Goal: Transaction & Acquisition: Purchase product/service

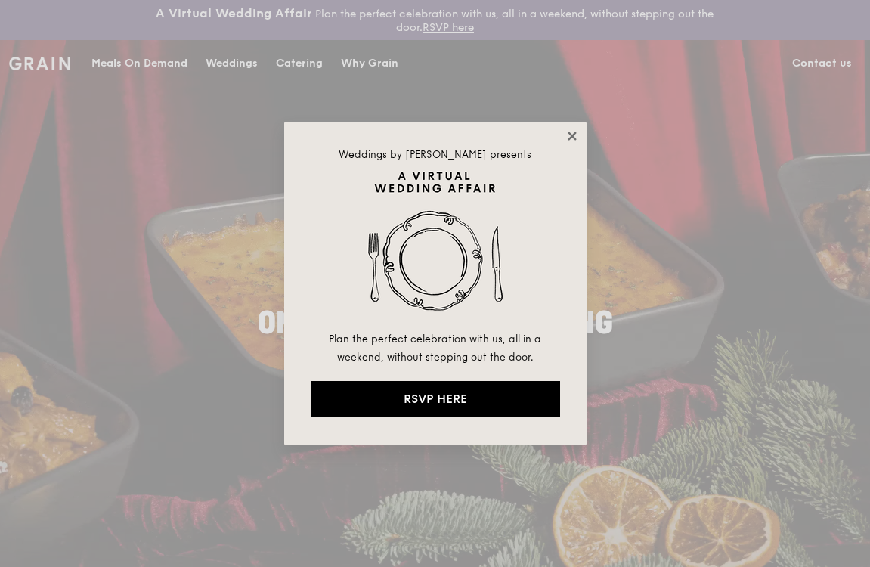
click at [573, 138] on icon at bounding box center [572, 136] width 14 height 14
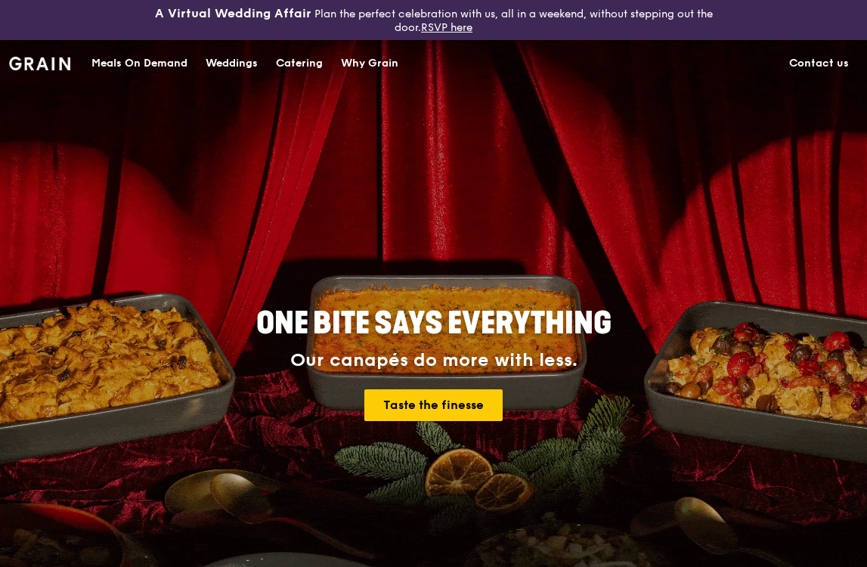
click at [161, 67] on div "Meals On Demand" at bounding box center [139, 63] width 96 height 45
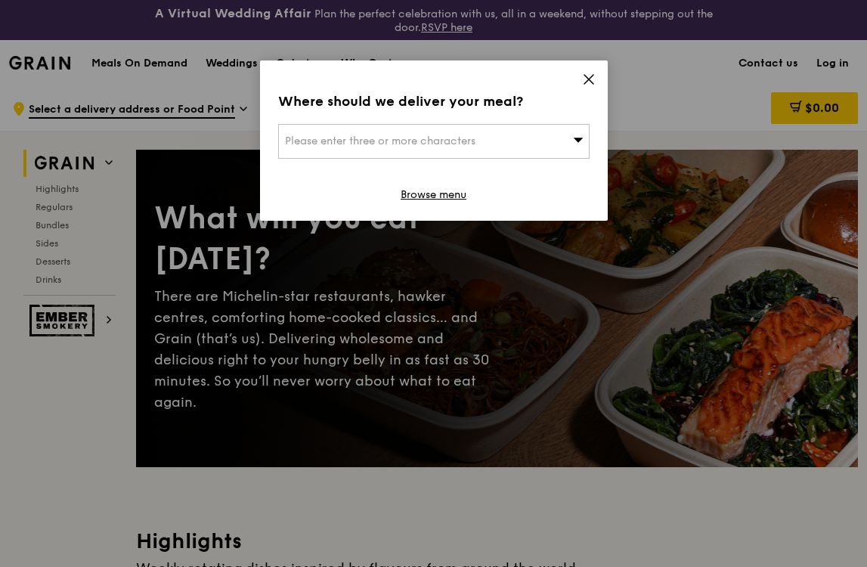
click at [469, 141] on span "Please enter three or more characters" at bounding box center [380, 141] width 190 height 13
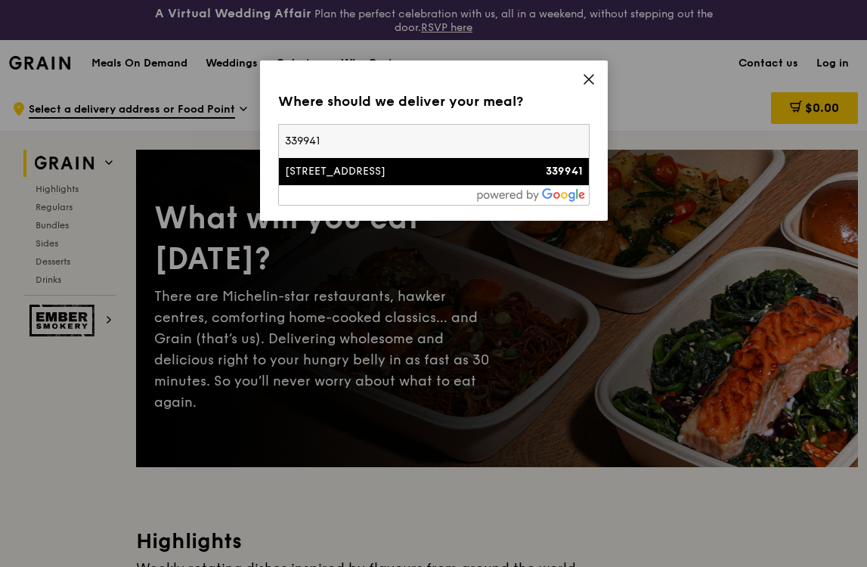
type input "339941"
click at [465, 171] on div "[STREET_ADDRESS]" at bounding box center [397, 171] width 224 height 15
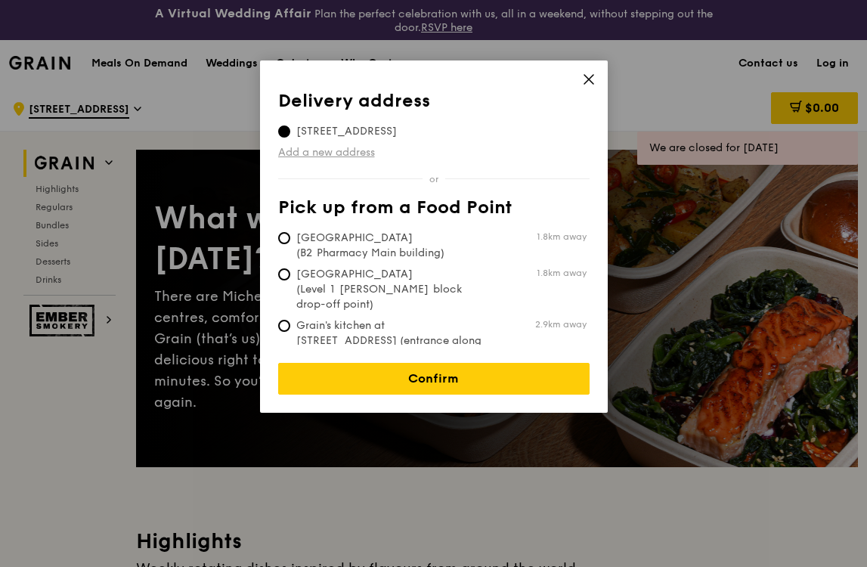
click at [370, 158] on link "Add a new address" at bounding box center [433, 152] width 311 height 15
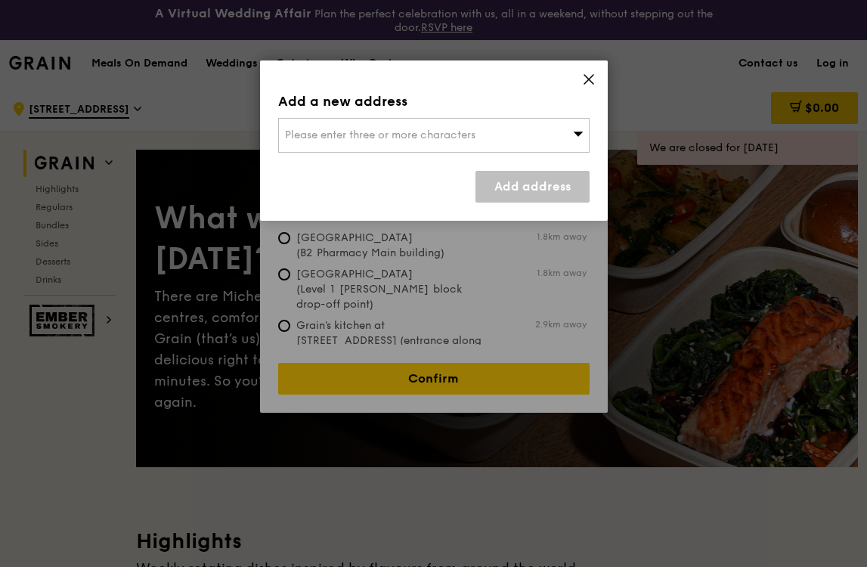
click at [380, 135] on span "Please enter three or more characters" at bounding box center [380, 134] width 190 height 13
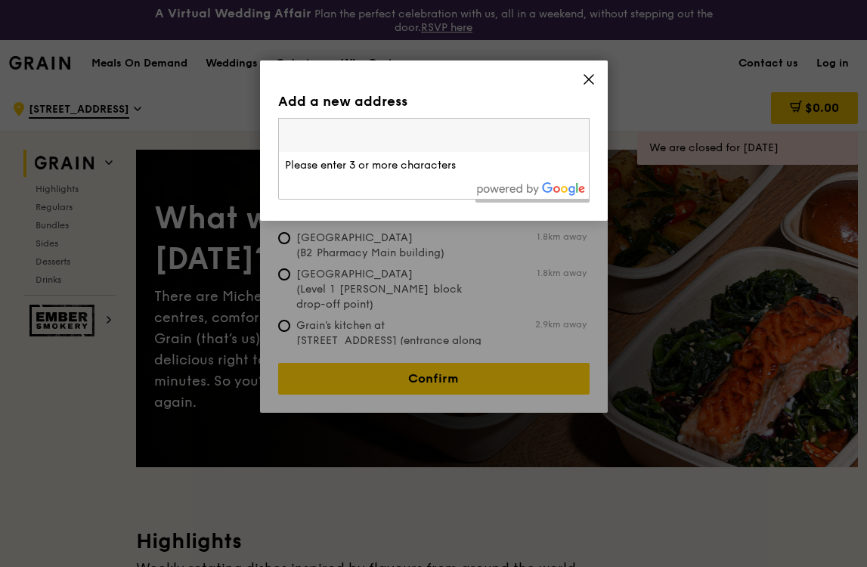
type input "6"
type input "2"
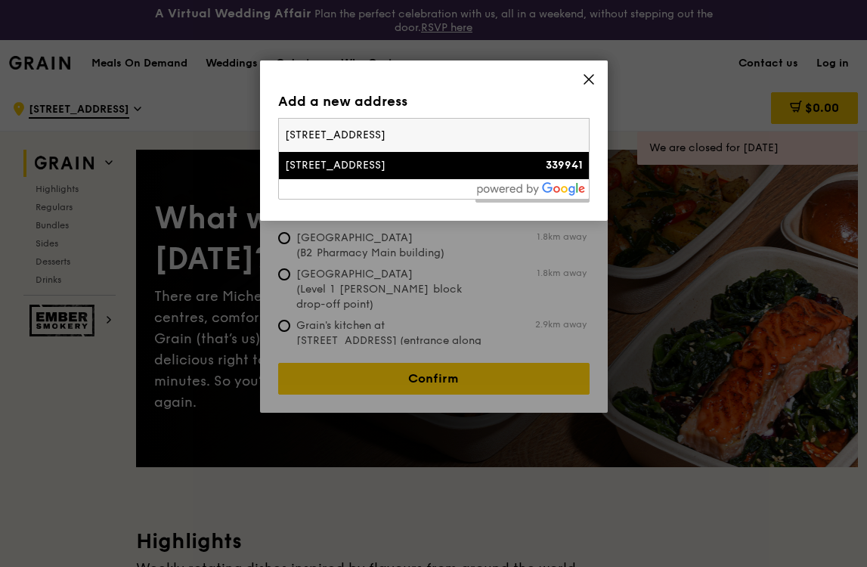
type input "72 Bendemeer Road #05-11"
click at [487, 165] on div "[STREET_ADDRESS]" at bounding box center [397, 165] width 224 height 15
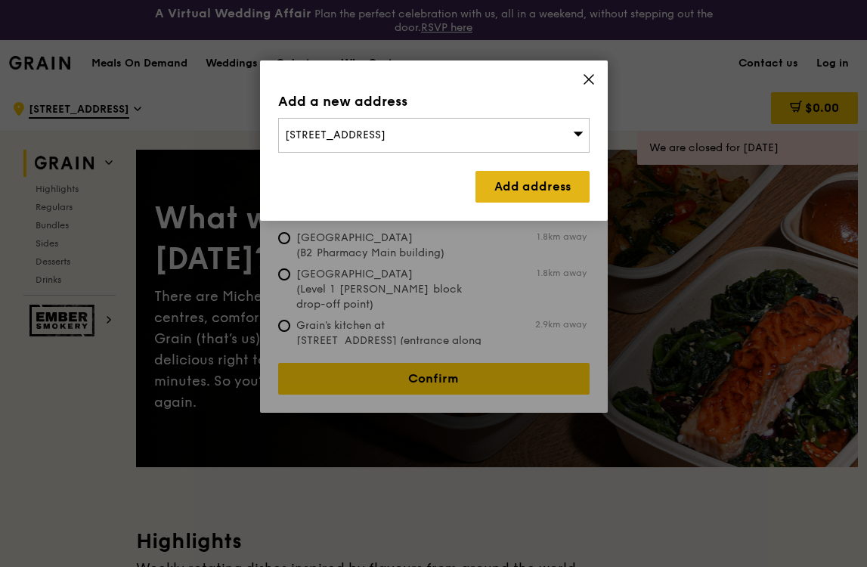
click at [512, 197] on link "Add address" at bounding box center [532, 187] width 114 height 32
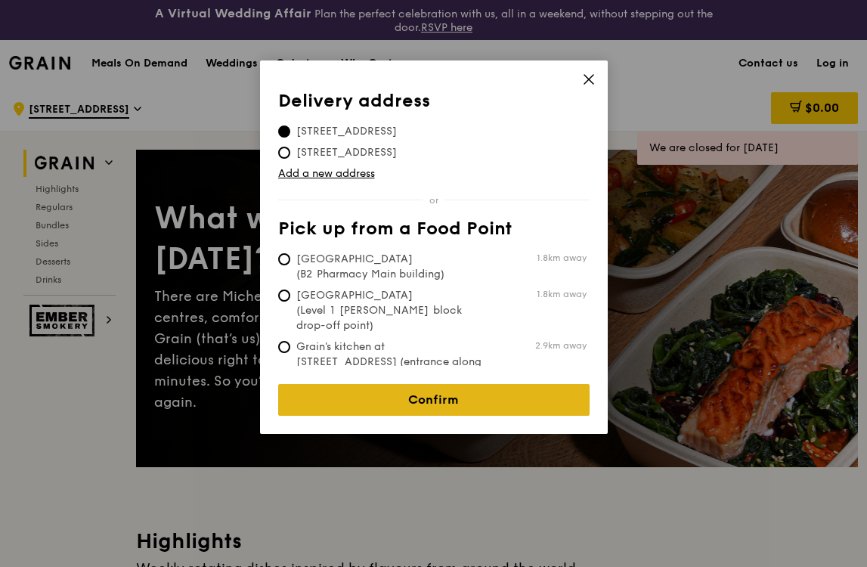
click at [427, 396] on link "Confirm" at bounding box center [433, 400] width 311 height 32
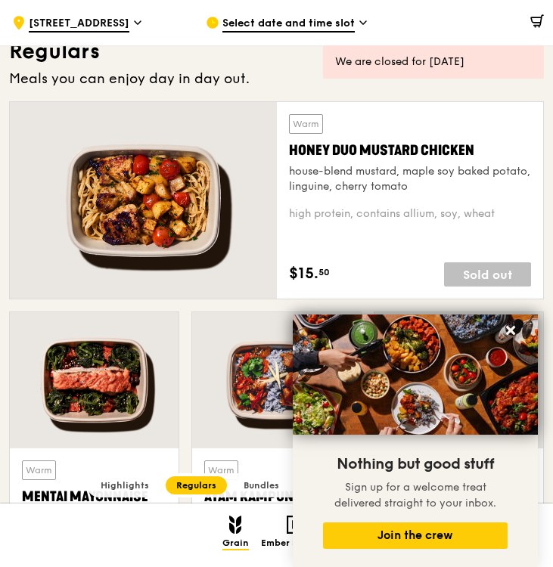
scroll to position [996, 0]
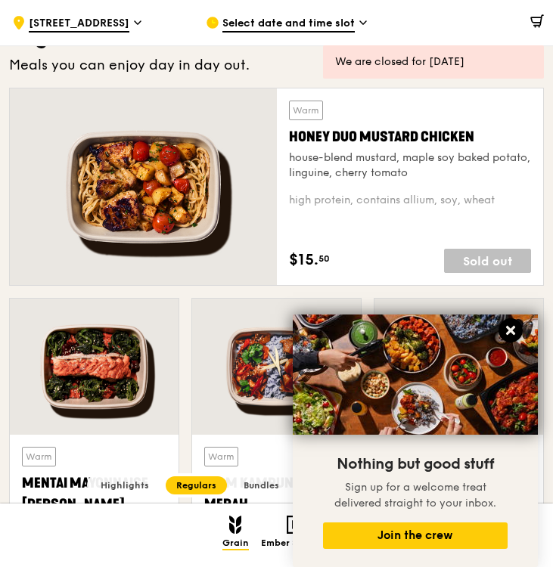
click at [517, 328] on button at bounding box center [510, 330] width 24 height 24
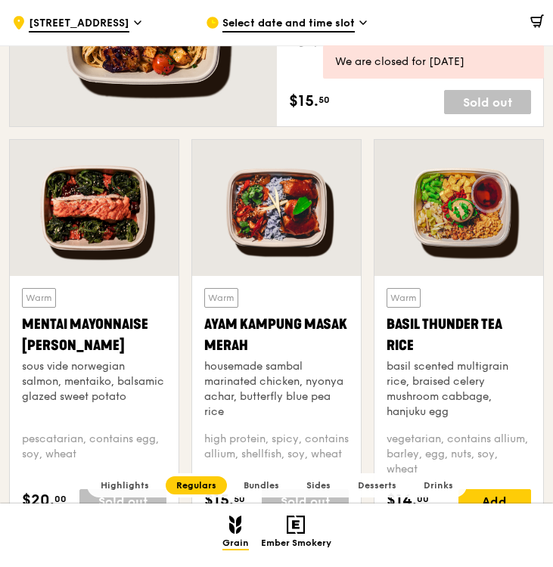
scroll to position [1255, 0]
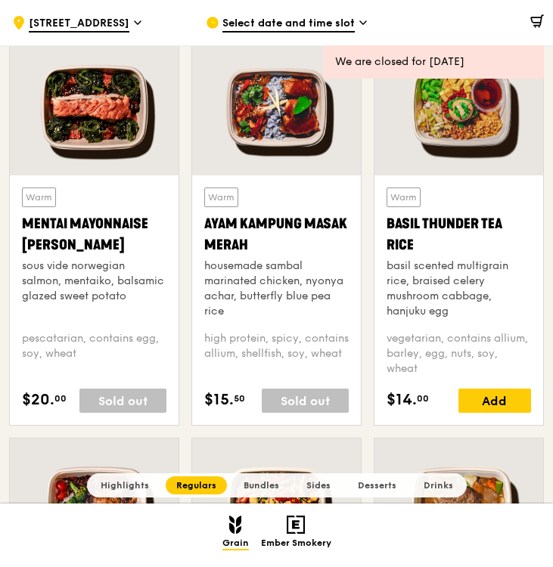
click at [104, 396] on div "Sold out" at bounding box center [122, 400] width 87 height 24
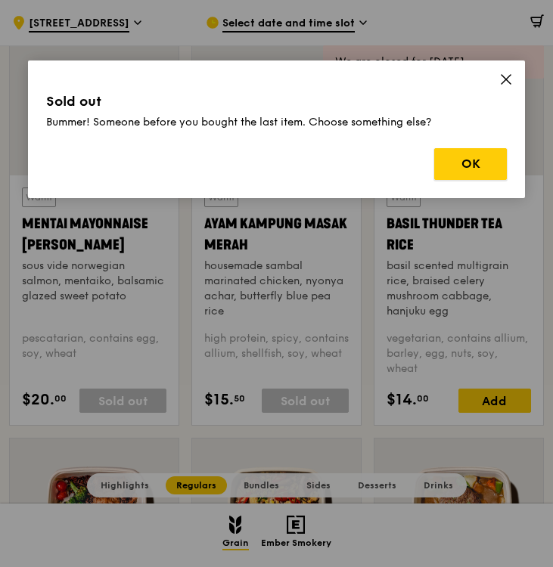
click at [484, 163] on button "OK" at bounding box center [470, 164] width 73 height 32
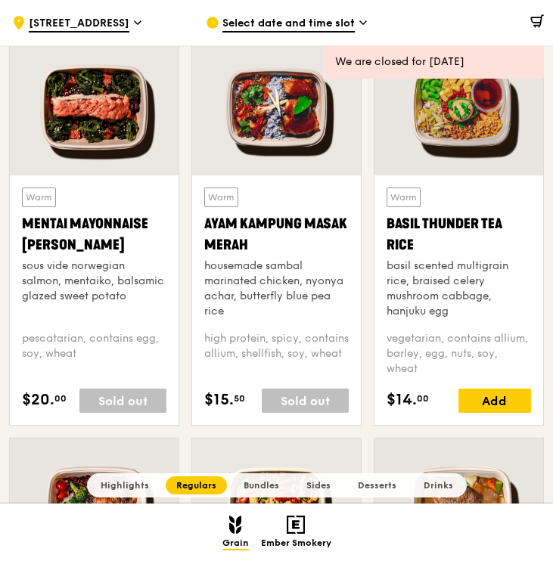
click at [252, 28] on span "Select date and time slot" at bounding box center [288, 24] width 132 height 17
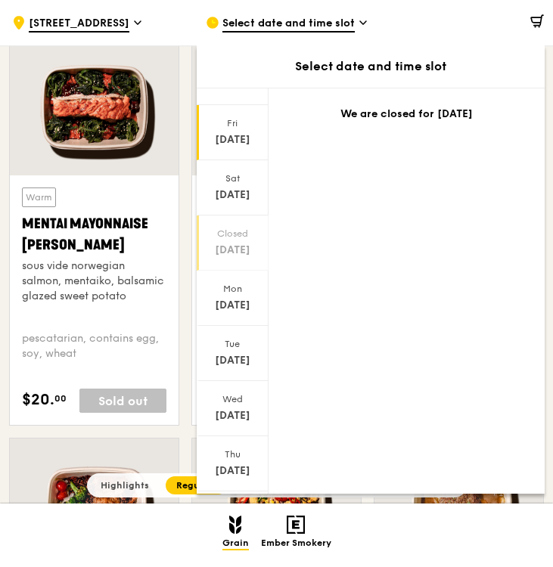
scroll to position [32, 0]
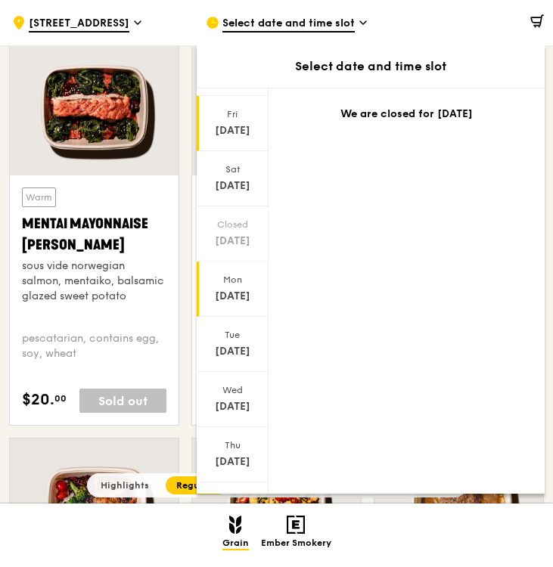
click at [225, 280] on div "Mon" at bounding box center [232, 280] width 67 height 12
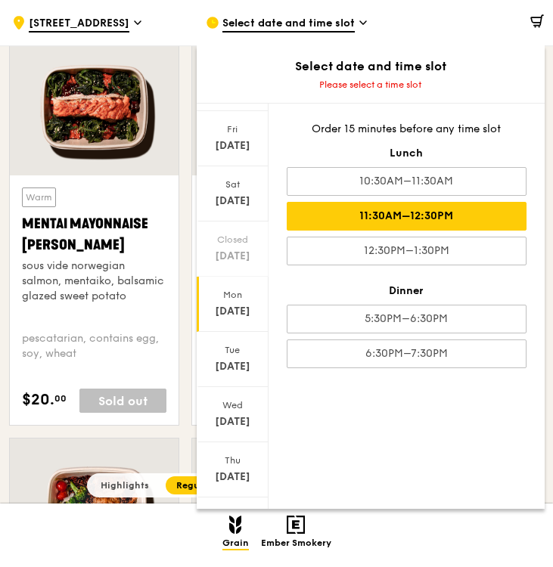
click at [402, 212] on div "11:30AM–12:30PM" at bounding box center [406, 216] width 240 height 29
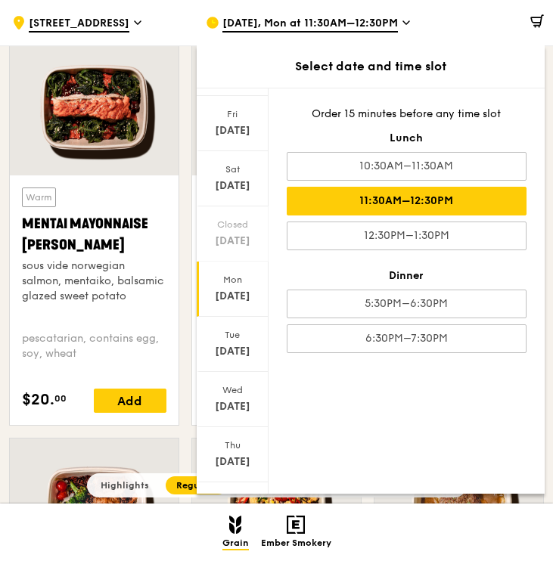
click at [166, 459] on div at bounding box center [94, 506] width 169 height 136
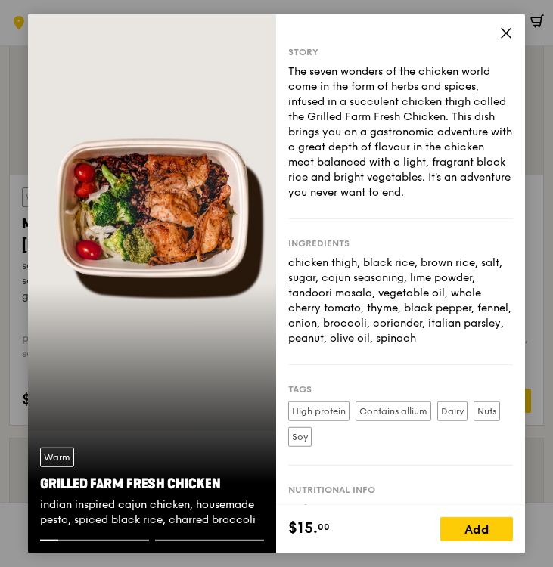
click at [502, 33] on icon at bounding box center [506, 33] width 14 height 14
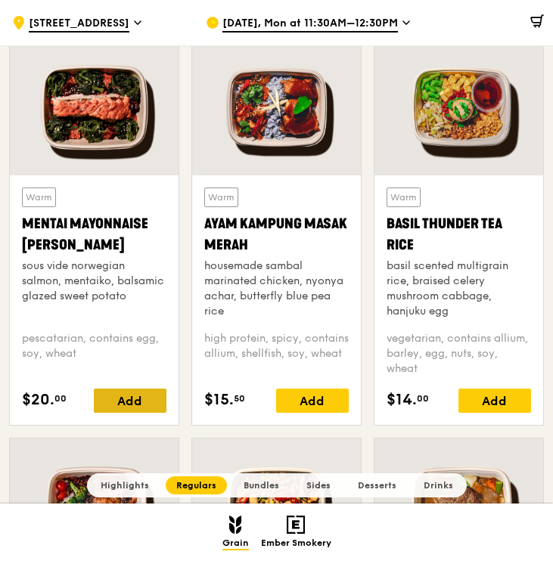
click at [150, 396] on div "Add" at bounding box center [130, 400] width 73 height 24
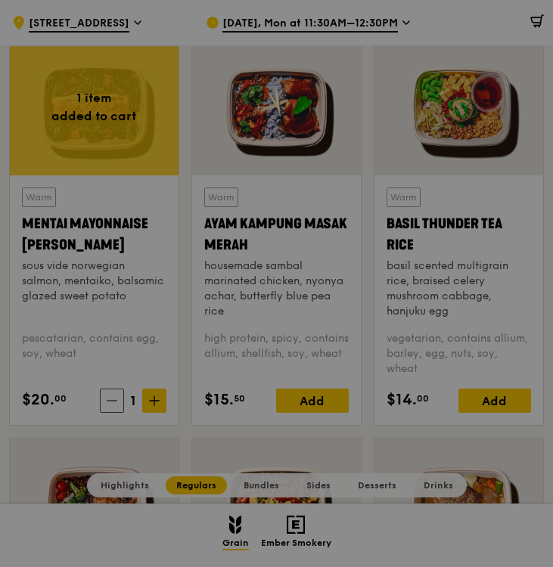
click at [153, 403] on div at bounding box center [276, 283] width 553 height 567
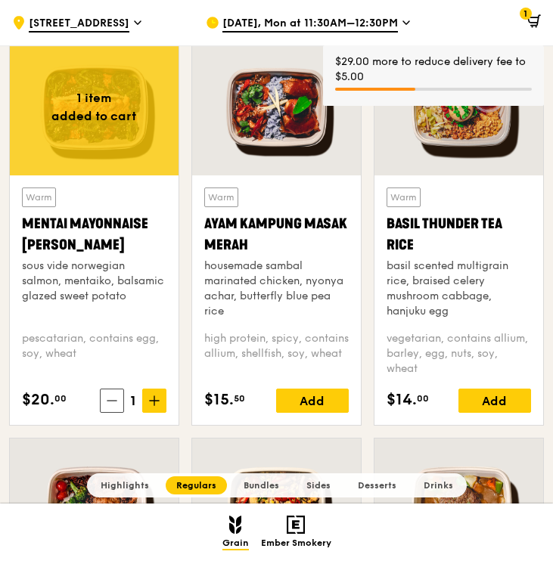
click at [153, 403] on icon at bounding box center [154, 400] width 11 height 11
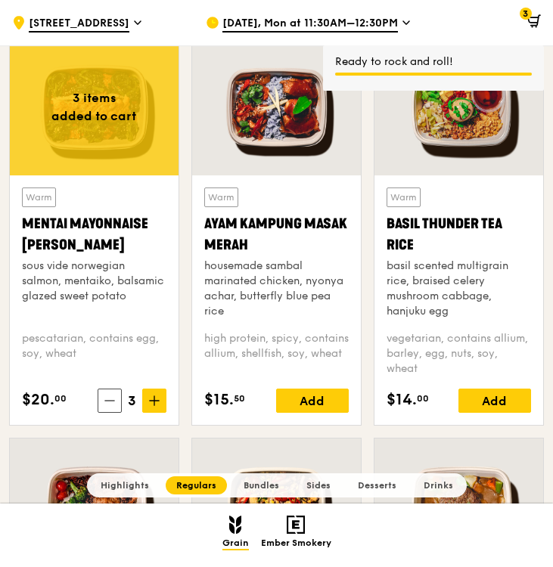
click at [153, 403] on icon at bounding box center [154, 400] width 11 height 11
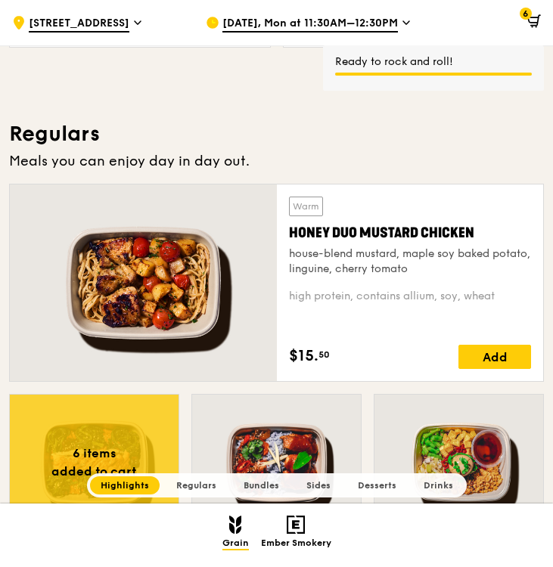
scroll to position [899, 0]
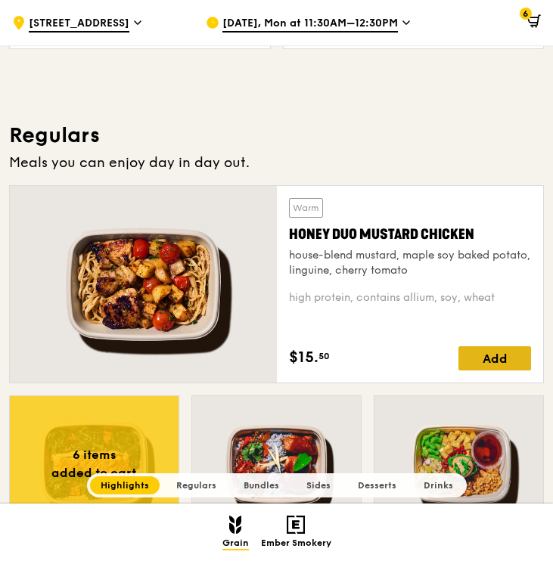
click at [491, 353] on div "Add" at bounding box center [494, 358] width 73 height 24
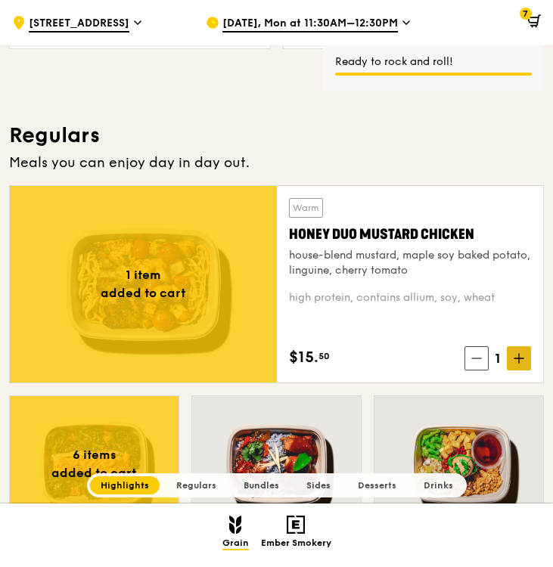
click at [512, 357] on span at bounding box center [518, 358] width 24 height 24
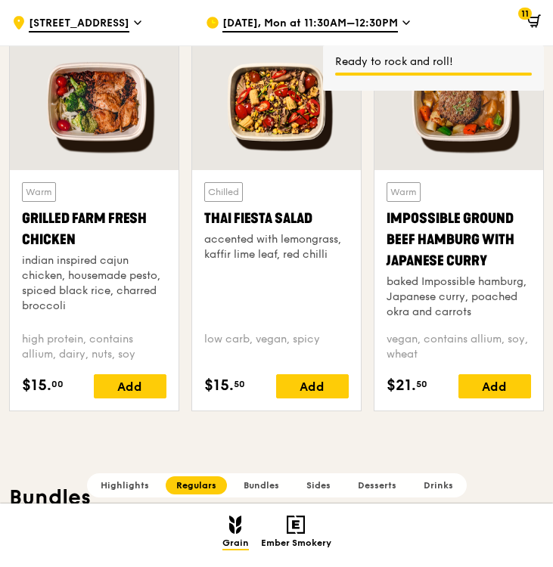
scroll to position [1726, 0]
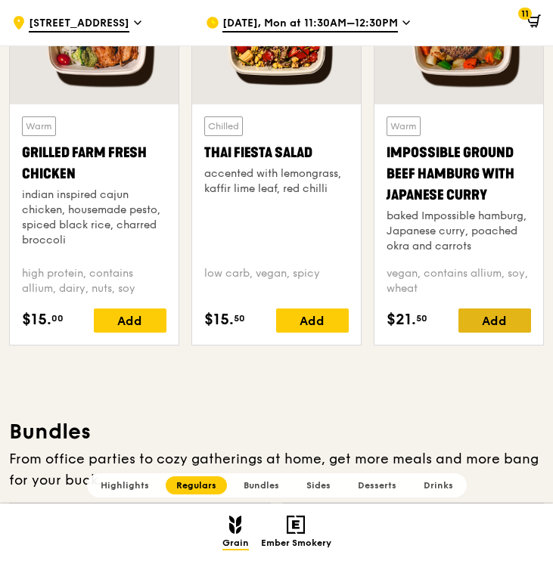
click at [518, 320] on div "Add" at bounding box center [494, 320] width 73 height 24
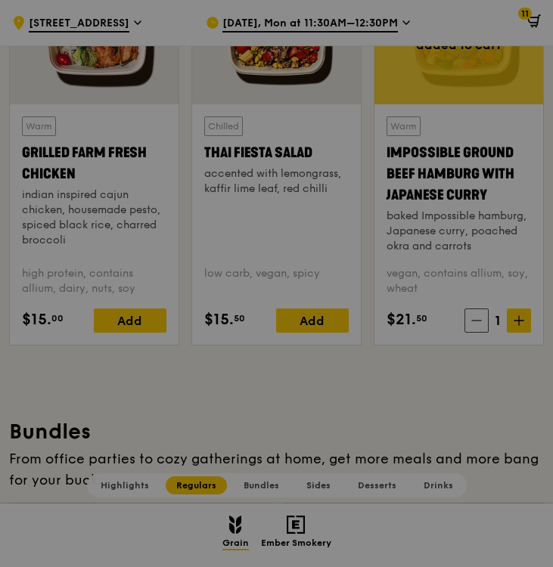
click at [518, 320] on div at bounding box center [276, 283] width 553 height 567
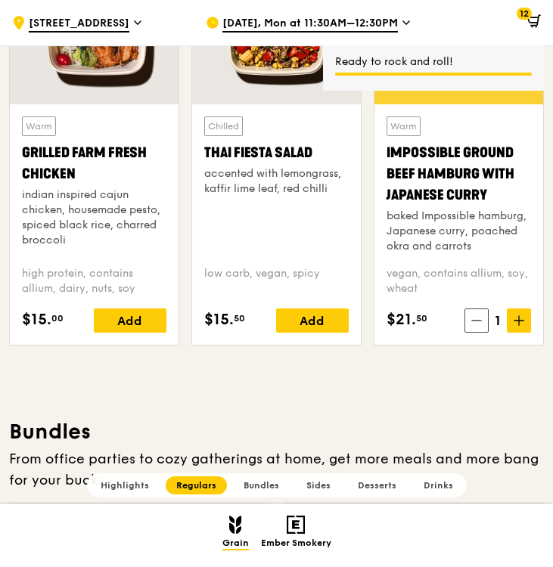
click at [518, 320] on icon at bounding box center [518, 320] width 0 height 9
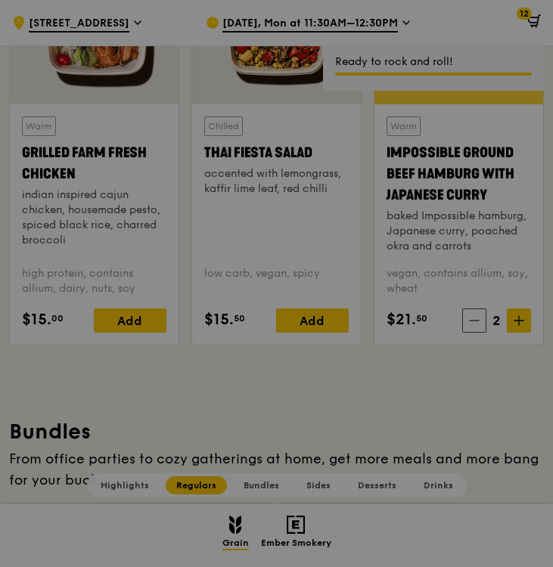
click at [518, 320] on div at bounding box center [276, 283] width 553 height 567
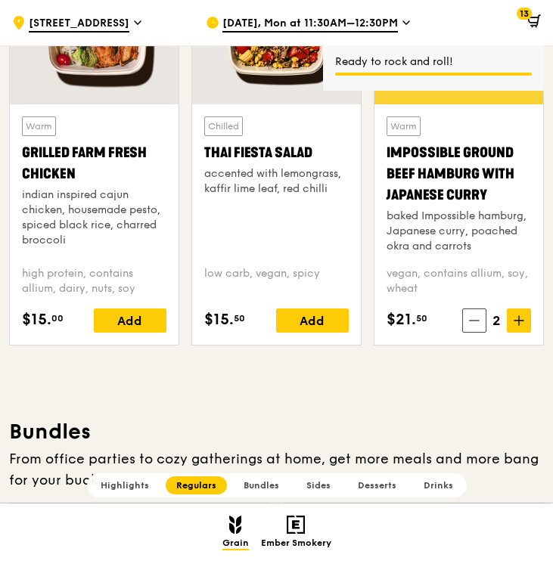
click at [518, 320] on icon at bounding box center [518, 320] width 0 height 9
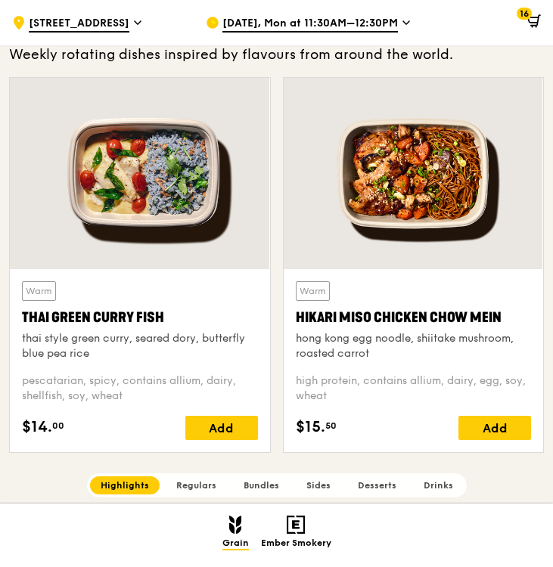
scroll to position [503, 0]
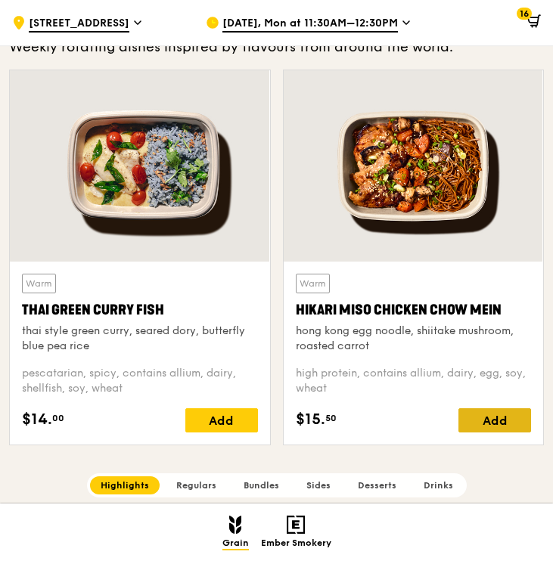
click at [521, 416] on div "Add" at bounding box center [494, 420] width 73 height 24
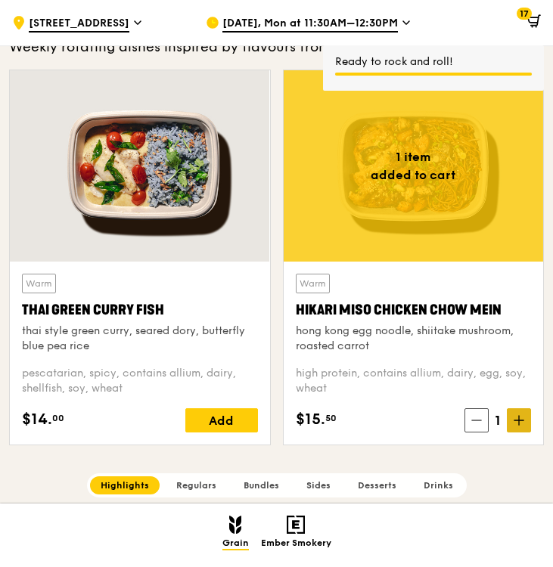
click at [517, 420] on icon at bounding box center [518, 420] width 11 height 11
click at [228, 416] on div "Add" at bounding box center [221, 420] width 73 height 24
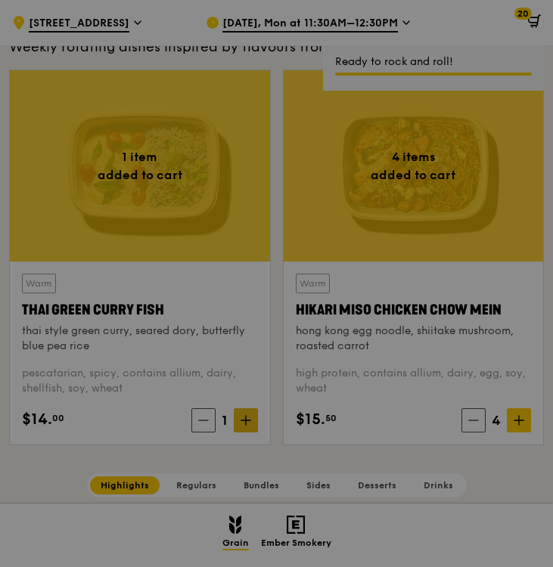
click at [247, 420] on div at bounding box center [276, 283] width 553 height 567
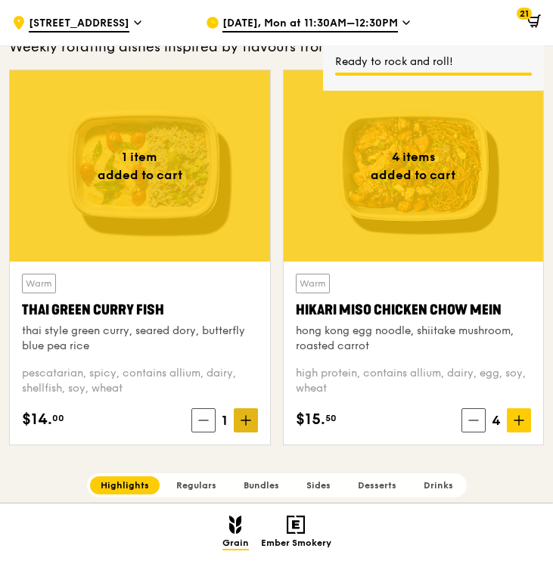
click at [246, 418] on icon at bounding box center [246, 420] width 0 height 9
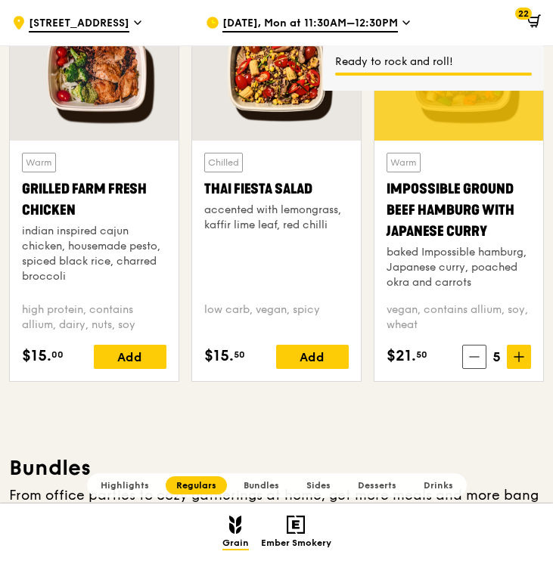
scroll to position [1694, 0]
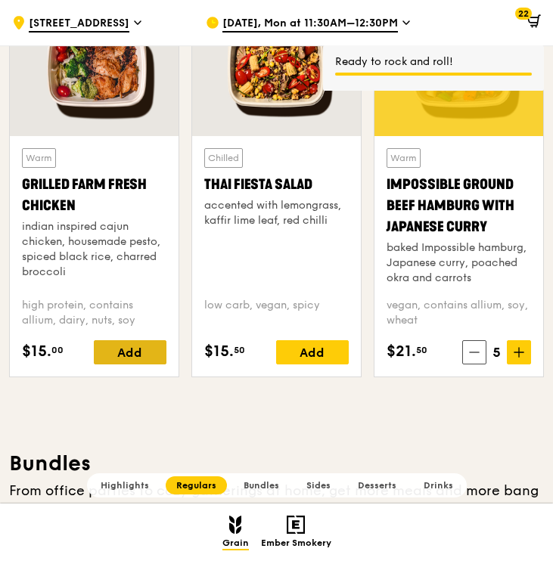
click at [138, 352] on div "Add" at bounding box center [130, 352] width 73 height 24
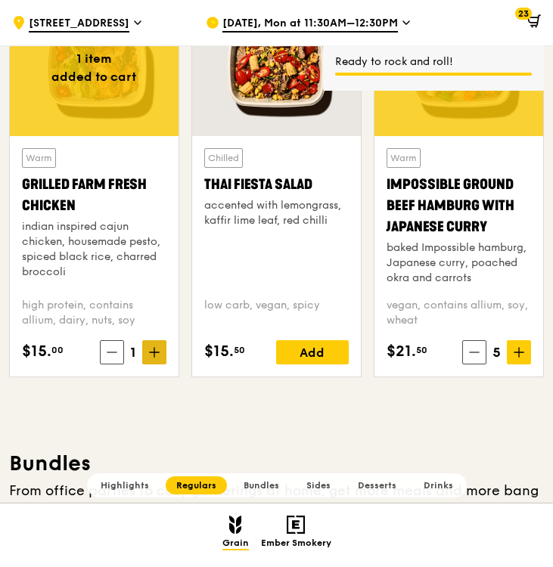
click at [153, 354] on icon at bounding box center [154, 352] width 11 height 11
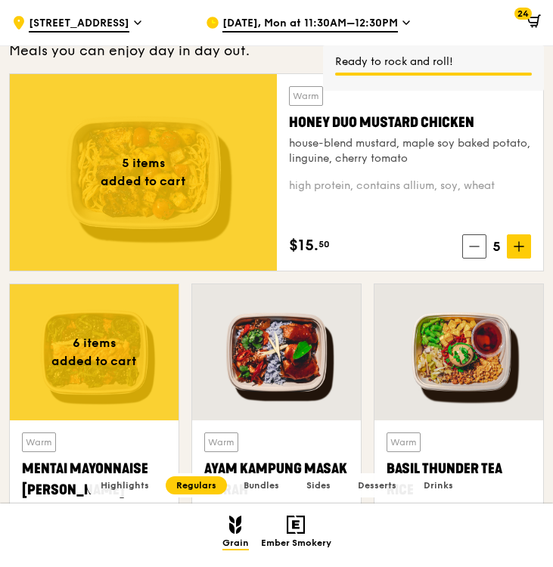
scroll to position [1252, 0]
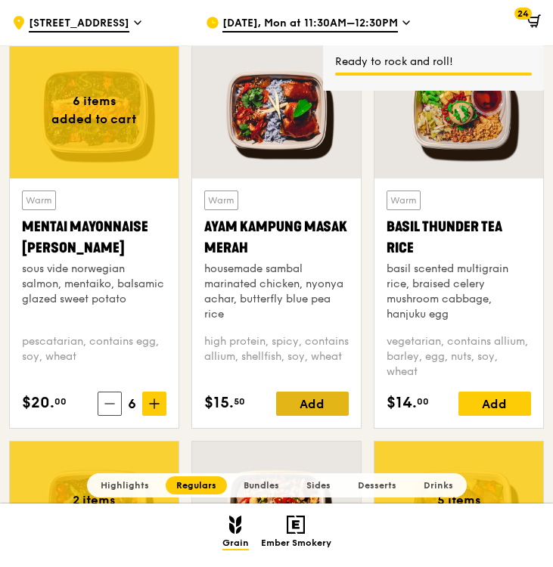
click at [333, 395] on div "Add" at bounding box center [312, 404] width 73 height 24
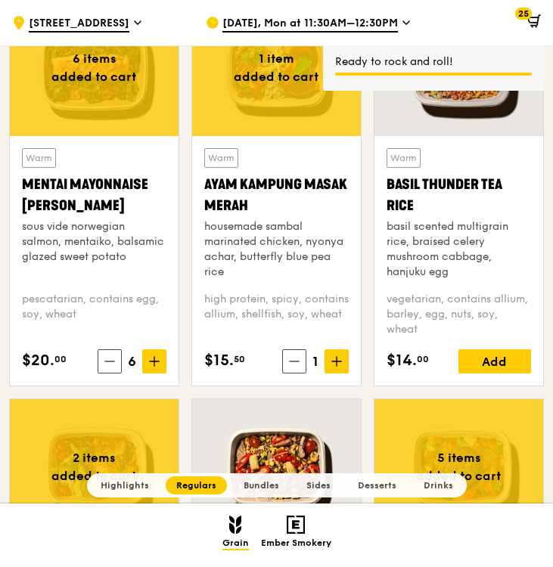
scroll to position [1306, 0]
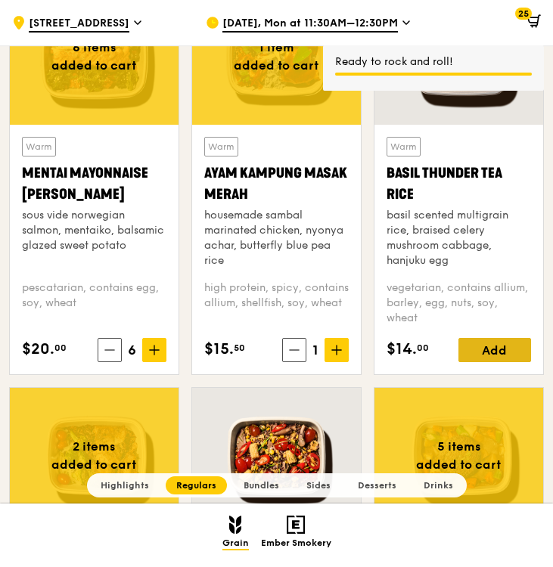
click at [512, 345] on div "Add" at bounding box center [494, 350] width 73 height 24
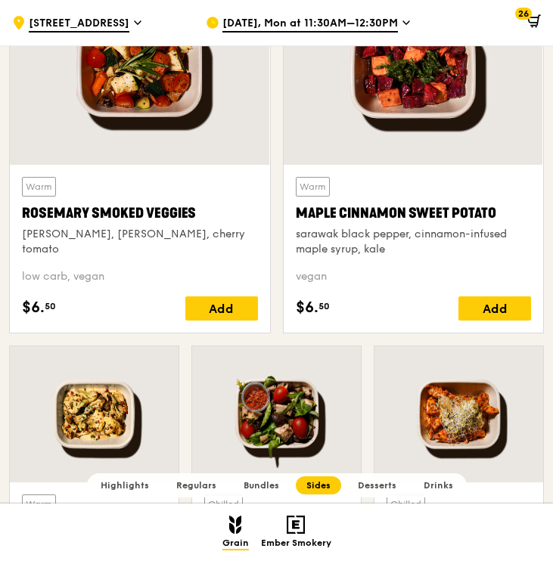
scroll to position [3320, 0]
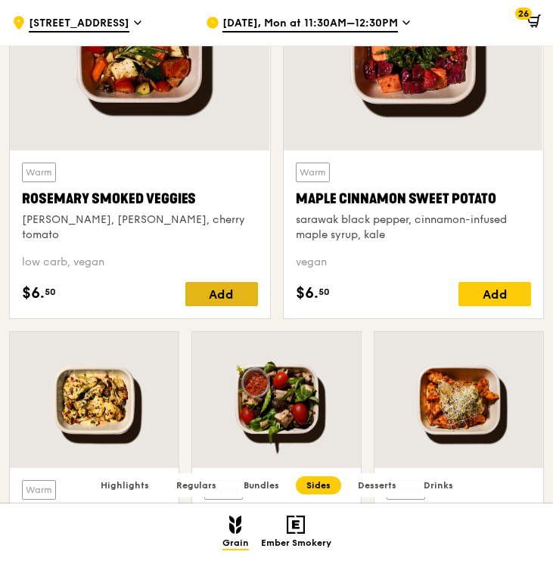
click at [241, 293] on div "Add" at bounding box center [221, 294] width 73 height 24
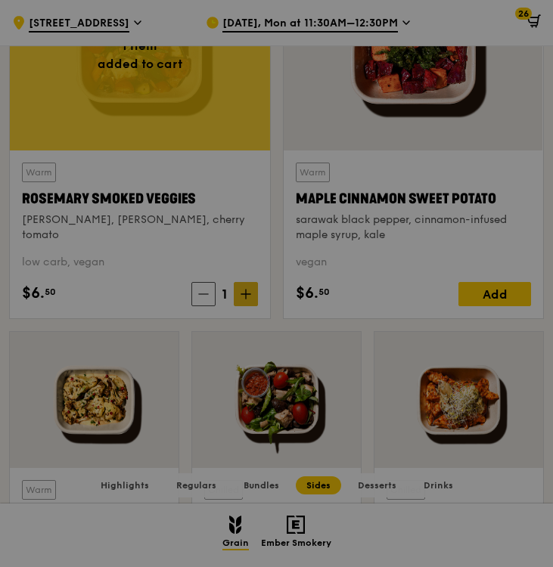
click at [247, 293] on div at bounding box center [276, 283] width 553 height 567
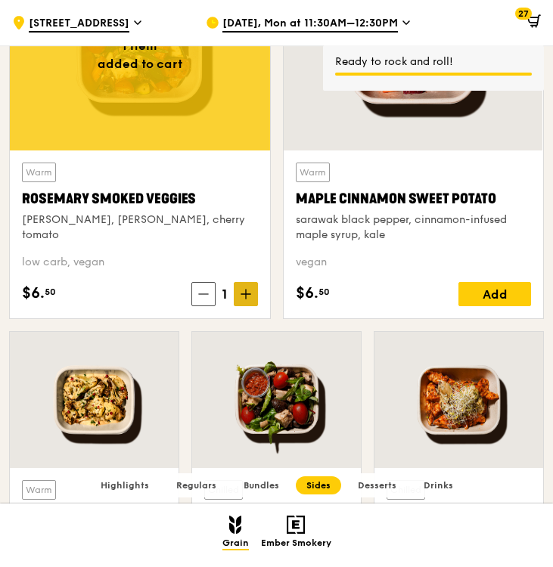
click at [247, 294] on icon at bounding box center [244, 294] width 9 height 0
click at [512, 293] on div "Add" at bounding box center [494, 294] width 73 height 24
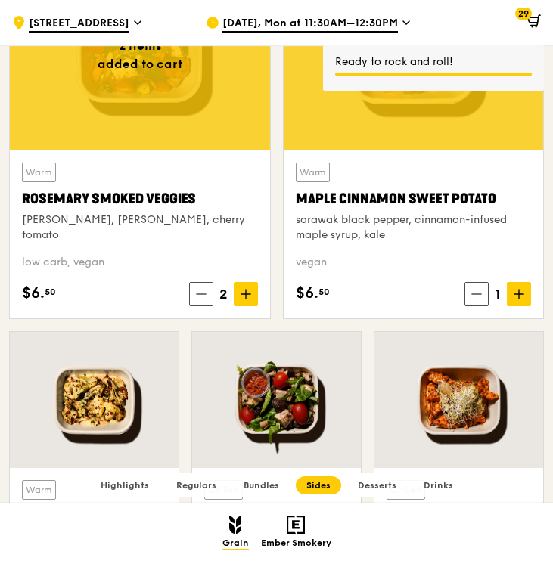
click at [518, 296] on icon at bounding box center [518, 293] width 0 height 9
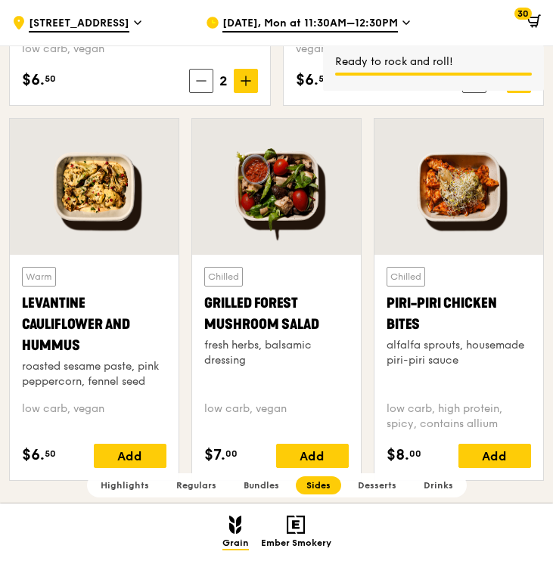
scroll to position [3534, 0]
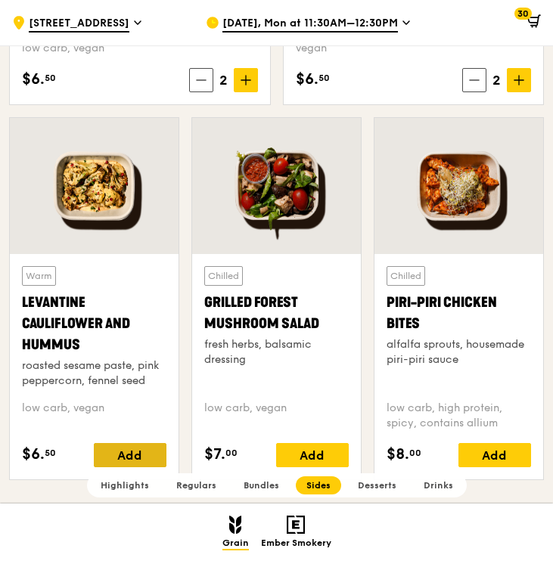
click at [148, 447] on div "Add" at bounding box center [130, 455] width 73 height 24
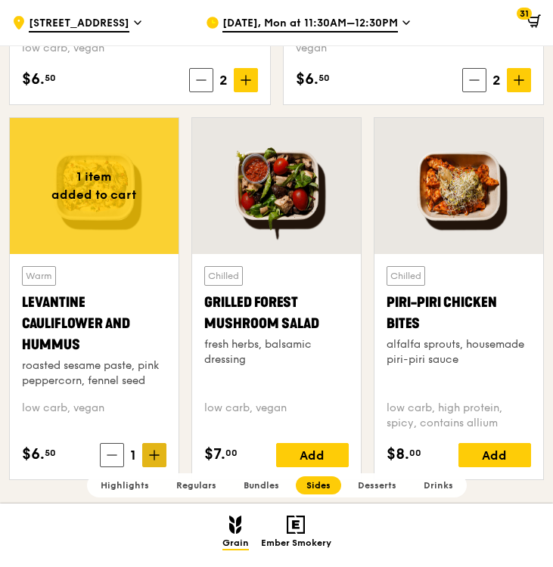
click at [149, 447] on span at bounding box center [154, 455] width 24 height 24
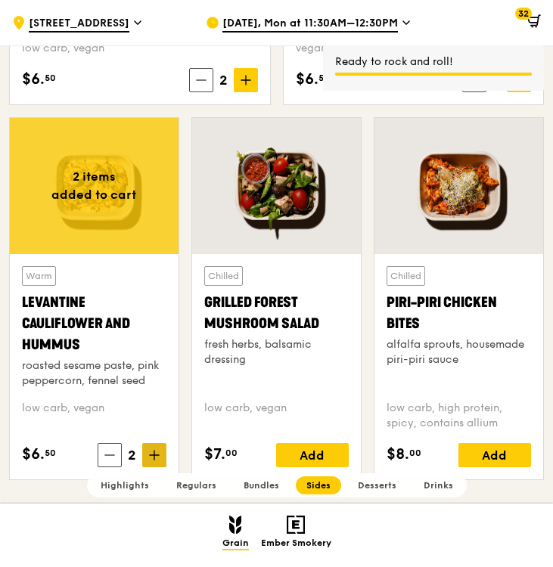
click at [149, 447] on span at bounding box center [154, 455] width 24 height 24
click at [150, 450] on icon at bounding box center [154, 455] width 11 height 11
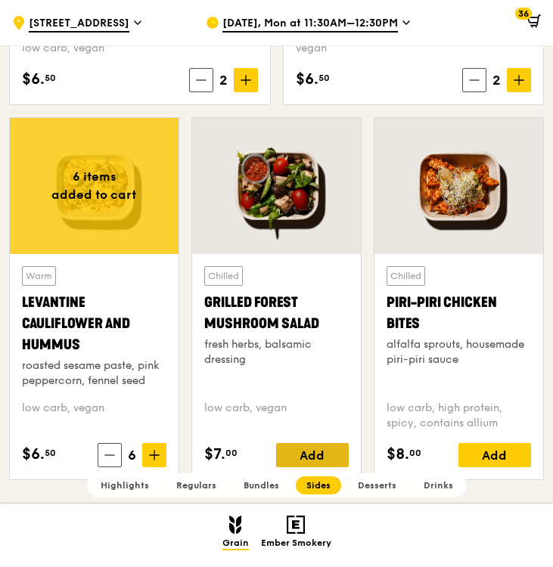
click at [333, 448] on div "Add" at bounding box center [312, 455] width 73 height 24
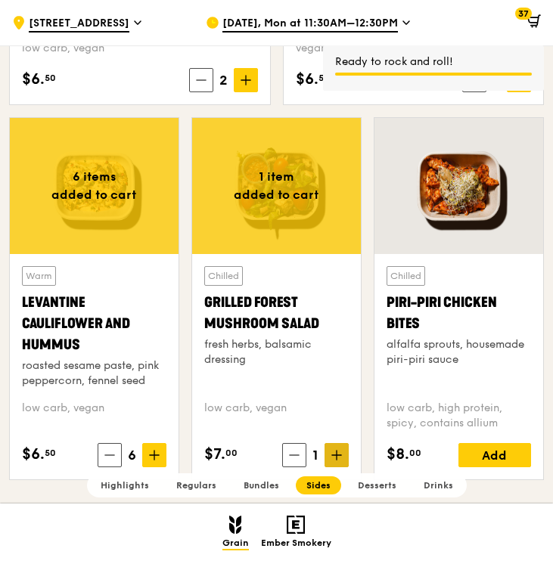
click at [333, 455] on icon at bounding box center [336, 455] width 9 height 0
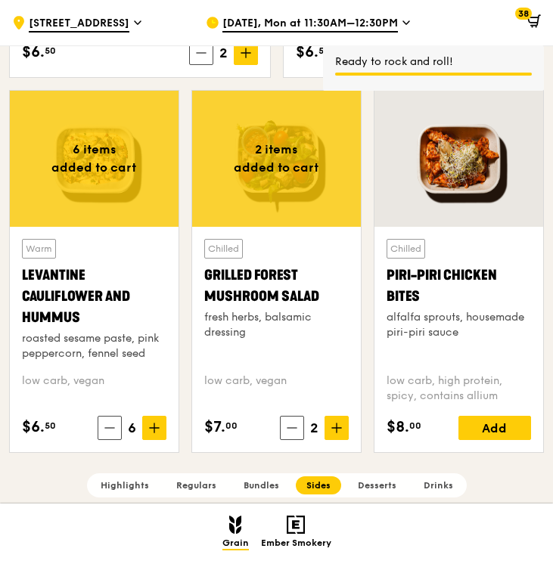
scroll to position [3566, 0]
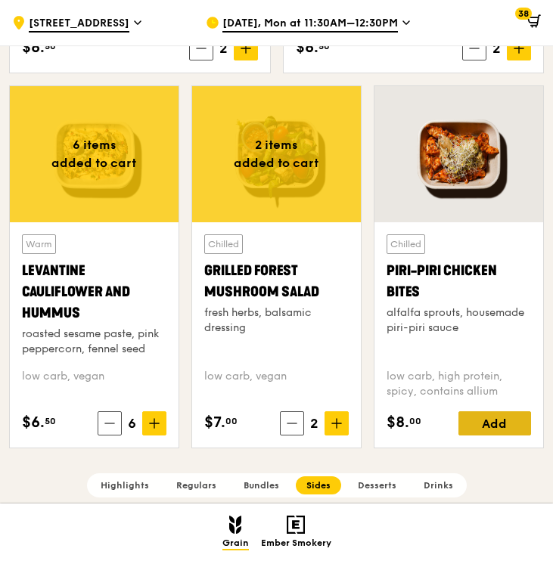
click at [504, 416] on div "Add" at bounding box center [494, 423] width 73 height 24
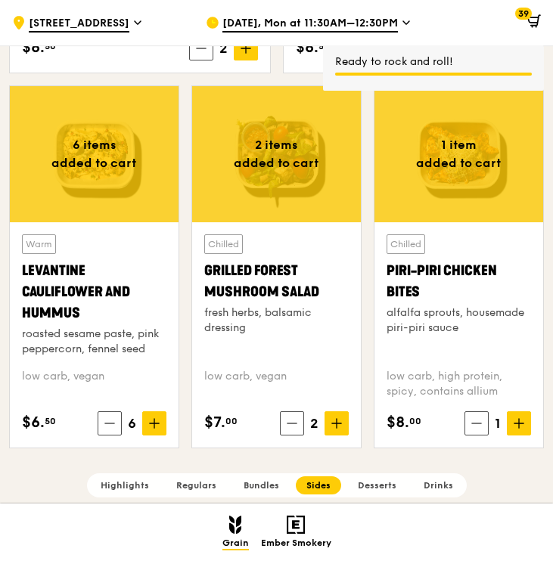
click at [514, 423] on icon at bounding box center [518, 423] width 9 height 0
click at [515, 425] on icon at bounding box center [518, 423] width 11 height 11
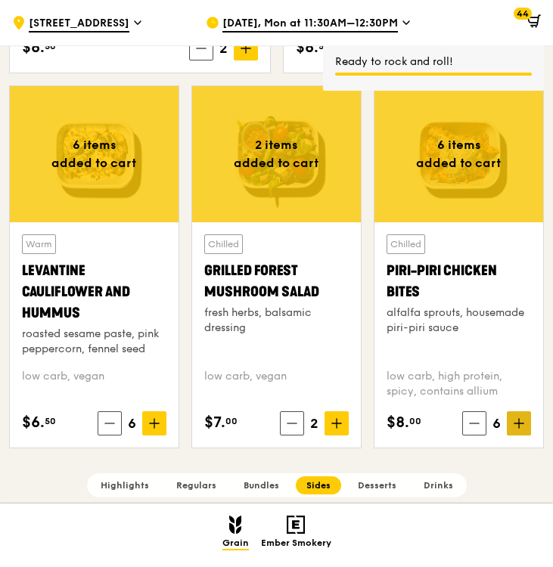
click at [515, 425] on icon at bounding box center [518, 423] width 11 height 11
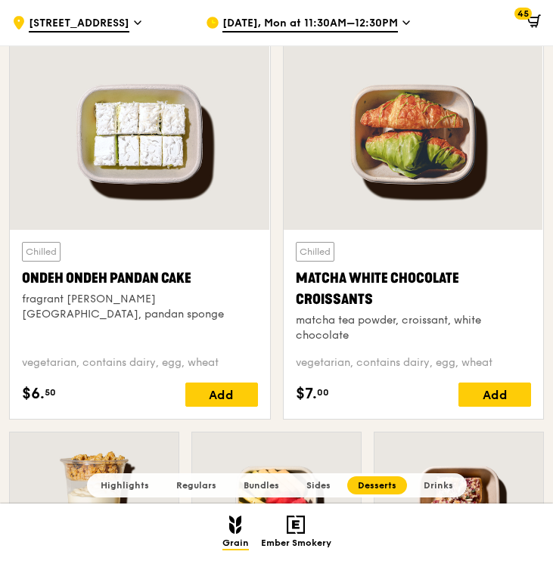
scroll to position [4124, 0]
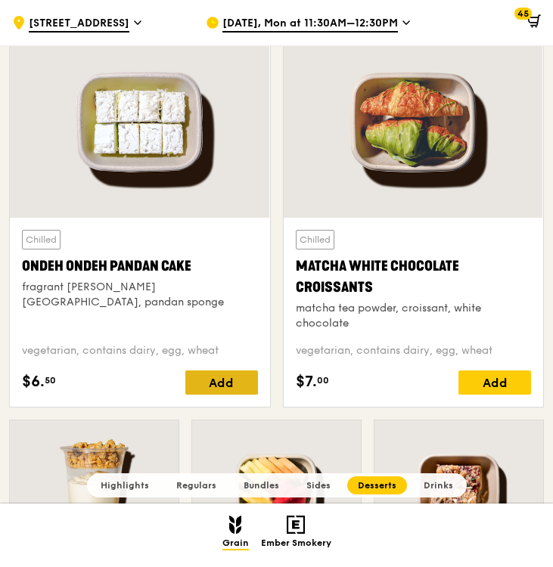
click at [255, 379] on div "Add" at bounding box center [221, 382] width 73 height 24
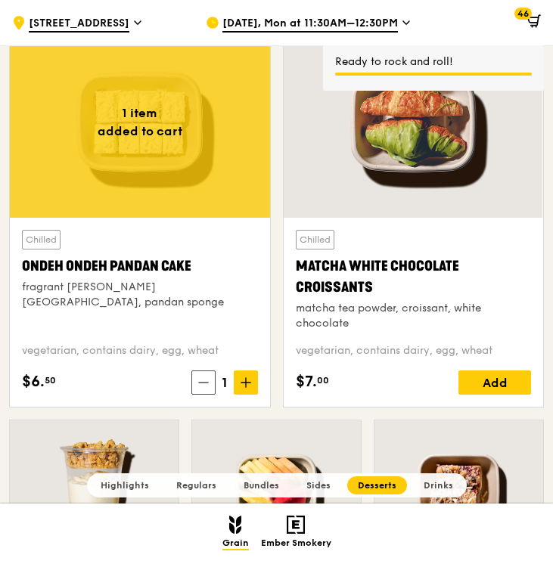
click at [255, 379] on span at bounding box center [246, 382] width 24 height 24
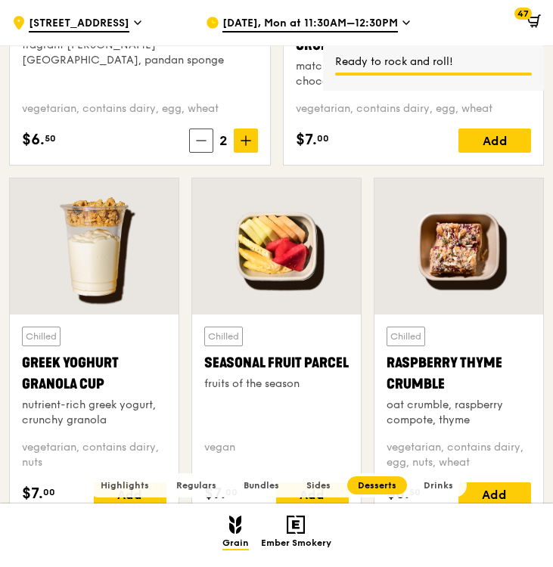
scroll to position [4490, 0]
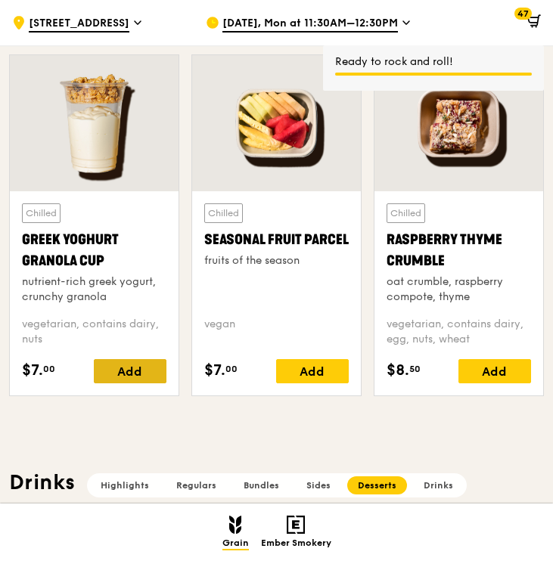
click at [155, 367] on div "Add" at bounding box center [130, 371] width 73 height 24
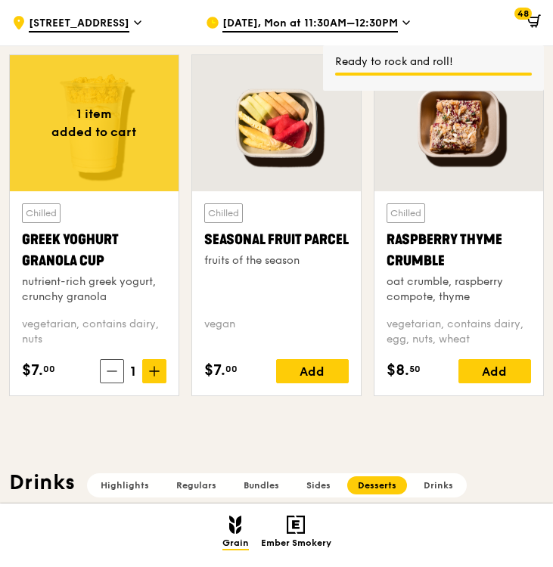
click at [155, 367] on icon at bounding box center [154, 371] width 11 height 11
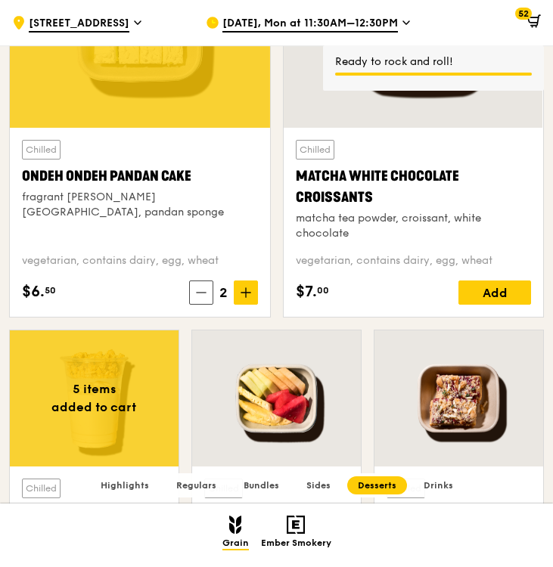
scroll to position [4219, 0]
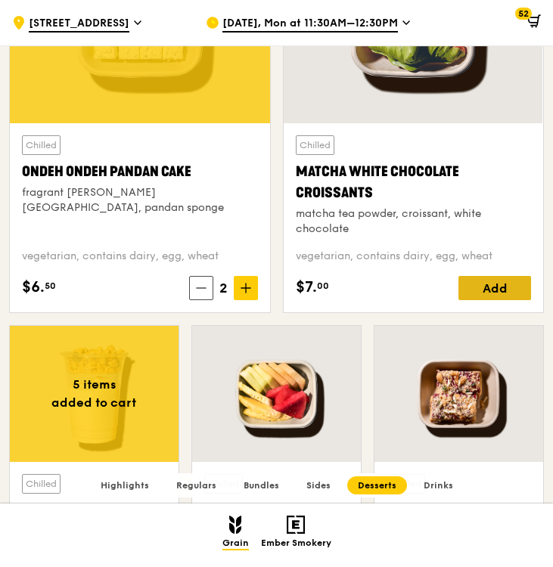
click at [517, 282] on div "Add" at bounding box center [494, 288] width 73 height 24
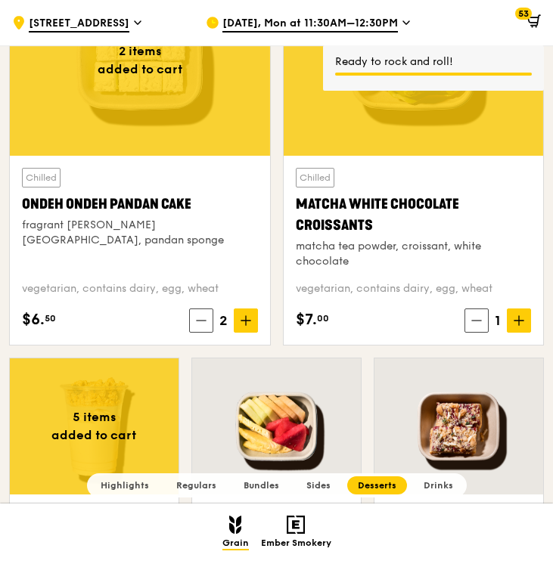
scroll to position [4188, 0]
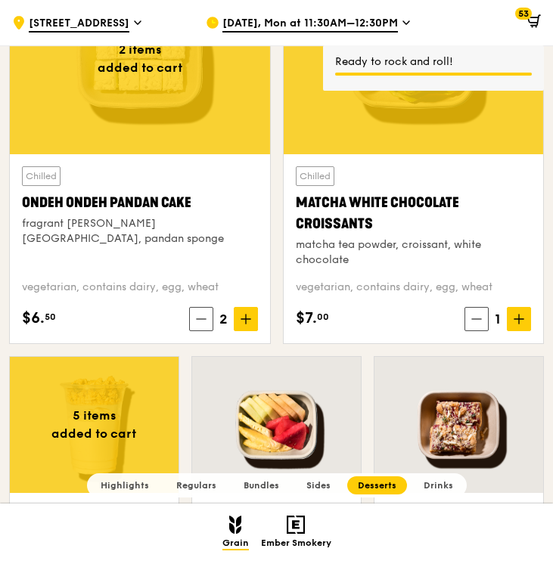
click at [516, 339] on div "Chilled Matcha White Chocolate Croissants matcha tea powder, croissant, white c…" at bounding box center [413, 248] width 260 height 189
click at [516, 319] on icon at bounding box center [518, 319] width 11 height 11
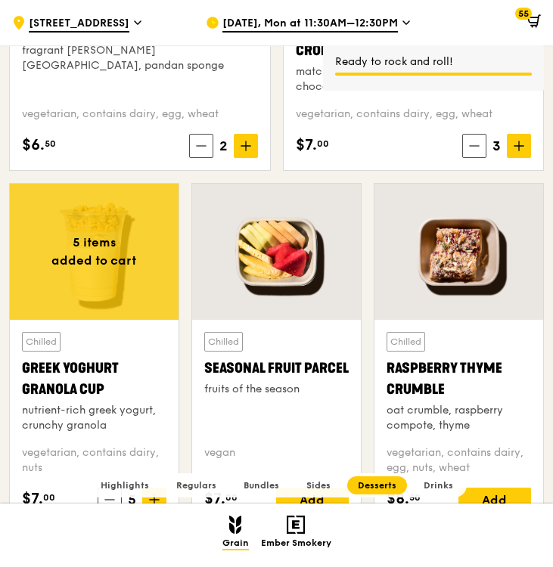
scroll to position [4477, 0]
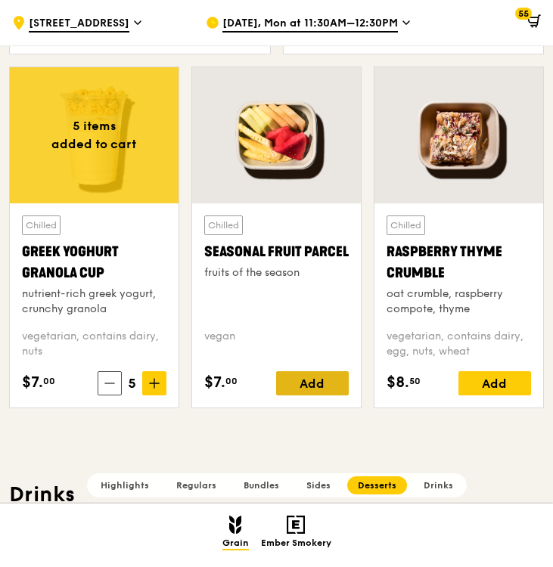
click at [329, 386] on div "Add" at bounding box center [312, 383] width 73 height 24
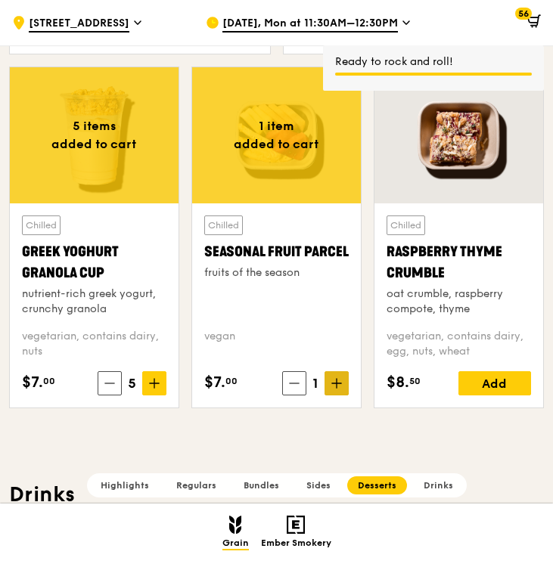
click at [336, 384] on icon at bounding box center [336, 383] width 0 height 9
click at [500, 386] on div "Add" at bounding box center [494, 383] width 73 height 24
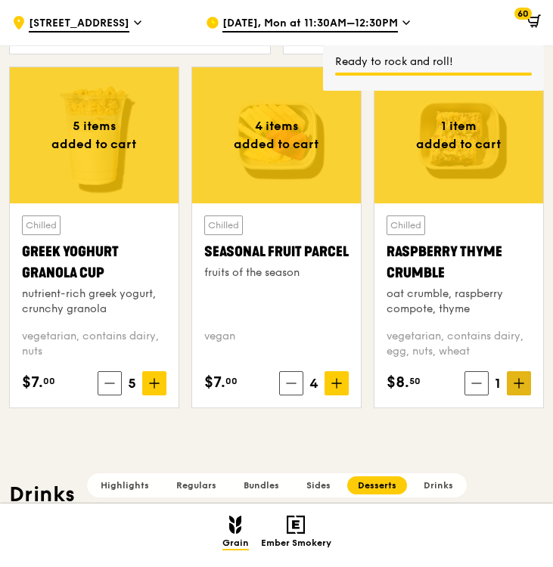
click at [513, 386] on icon at bounding box center [518, 383] width 11 height 11
click at [513, 387] on icon at bounding box center [518, 383] width 11 height 11
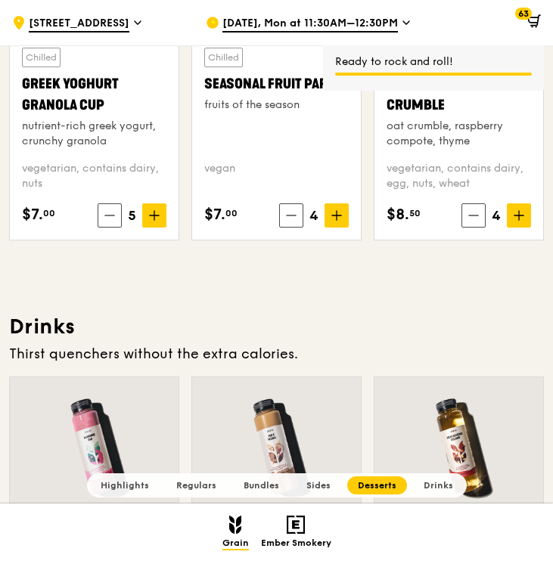
scroll to position [4656, 0]
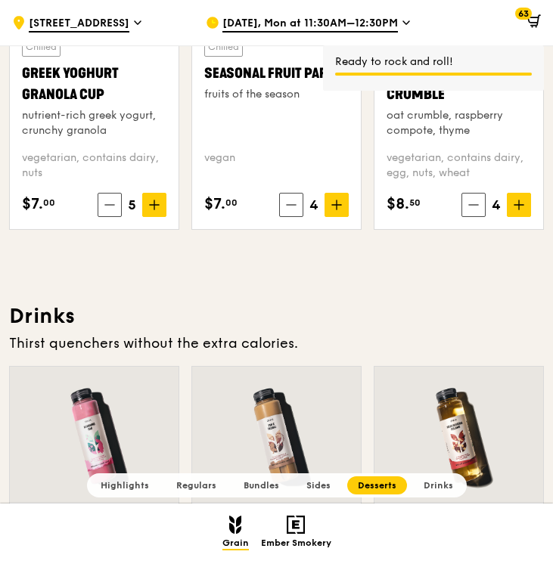
click at [529, 22] on icon at bounding box center [533, 19] width 10 height 5
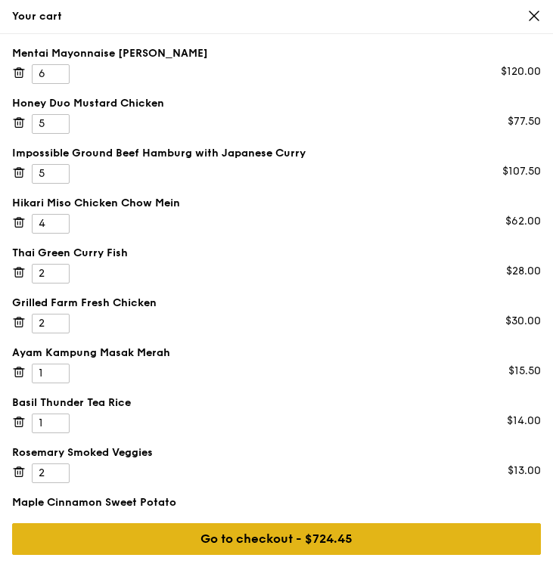
click at [292, 534] on div "Go to checkout - $724.45" at bounding box center [276, 539] width 528 height 32
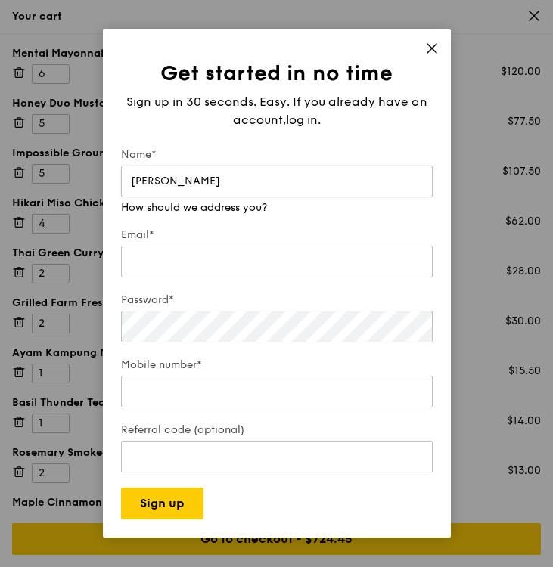
type input "Enxin Wong"
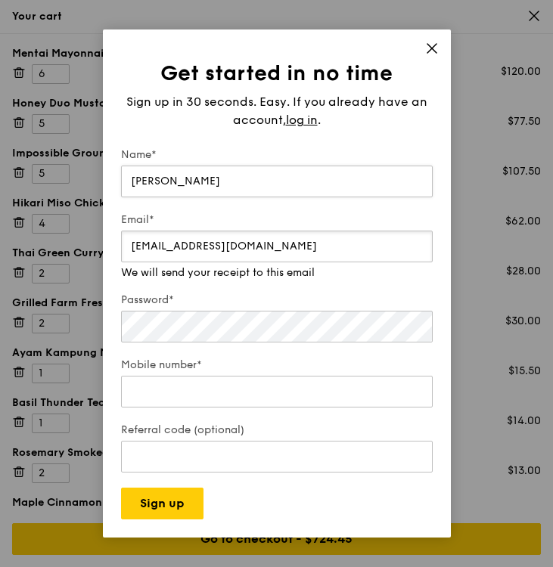
type input "enxin@thatmarketingguy.sg"
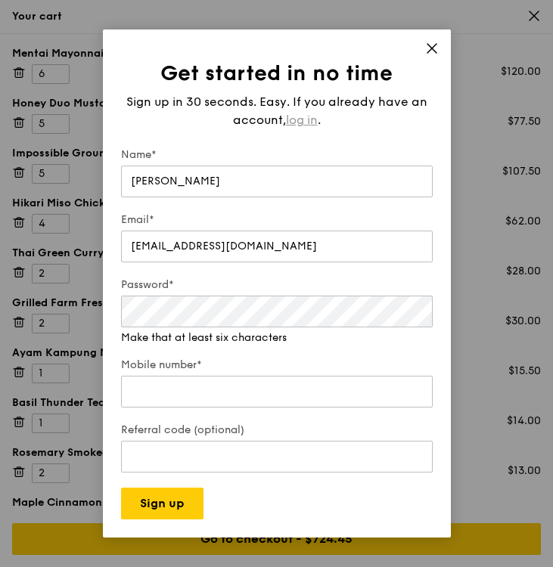
click at [293, 120] on span "log in" at bounding box center [302, 120] width 32 height 18
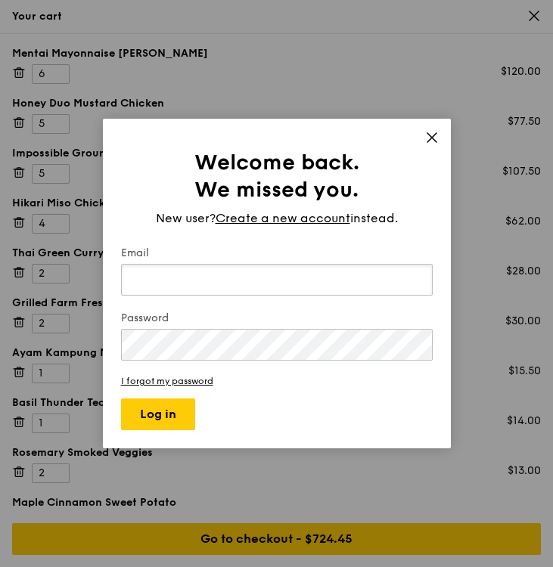
type input "enxin@thatmarketingguy.sg"
click at [121, 398] on button "Log in" at bounding box center [158, 414] width 74 height 32
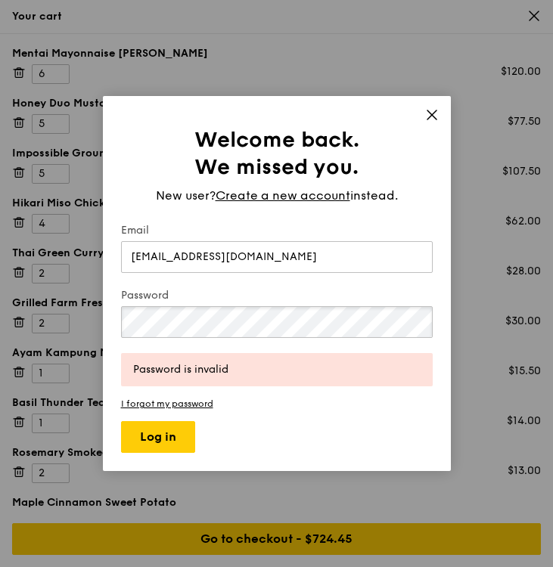
click at [121, 421] on button "Log in" at bounding box center [158, 437] width 74 height 32
click at [142, 404] on link "I forgot my password" at bounding box center [276, 403] width 311 height 11
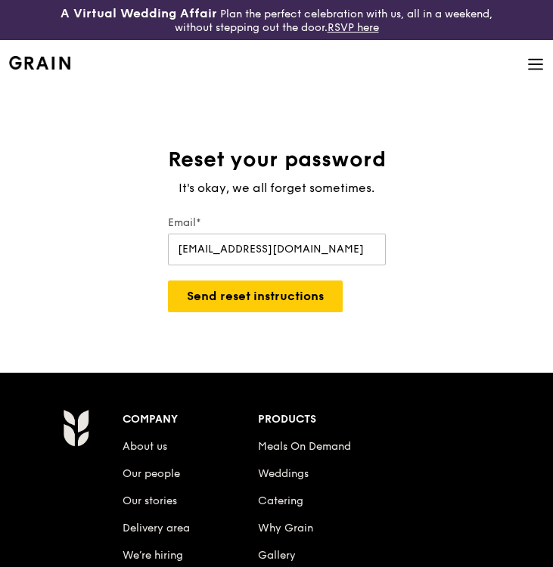
type input "enxin@thatmarketingguy.sg"
click at [168, 280] on button "Send reset instructions" at bounding box center [255, 296] width 175 height 32
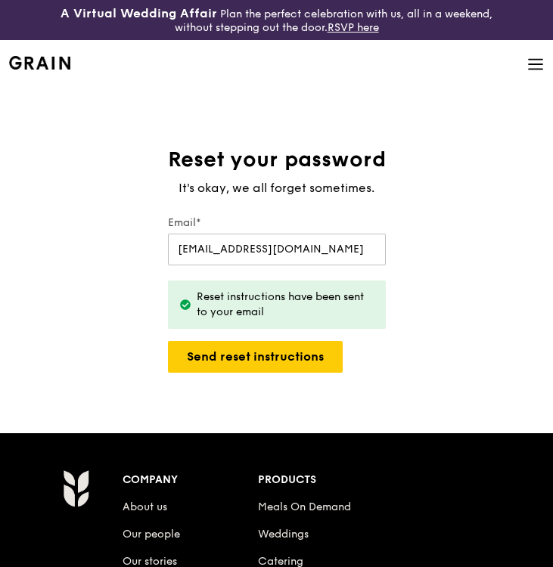
click at [533, 64] on icon at bounding box center [535, 64] width 14 height 0
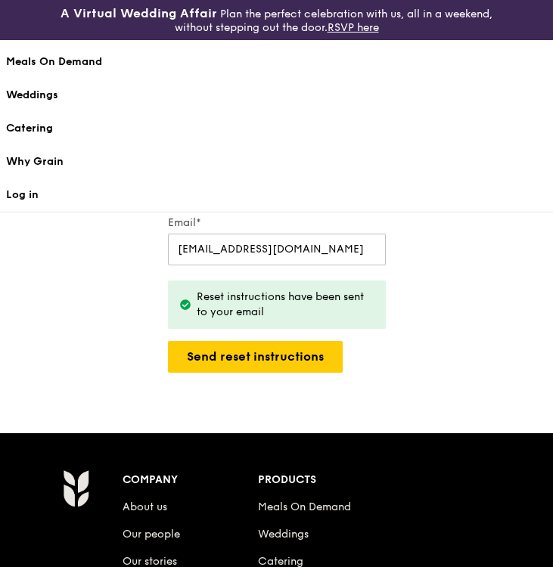
click at [82, 372] on div "A Virtual Wedding Affair Plan the perfect celebration with us, all in a weekend…" at bounding box center [276, 453] width 553 height 907
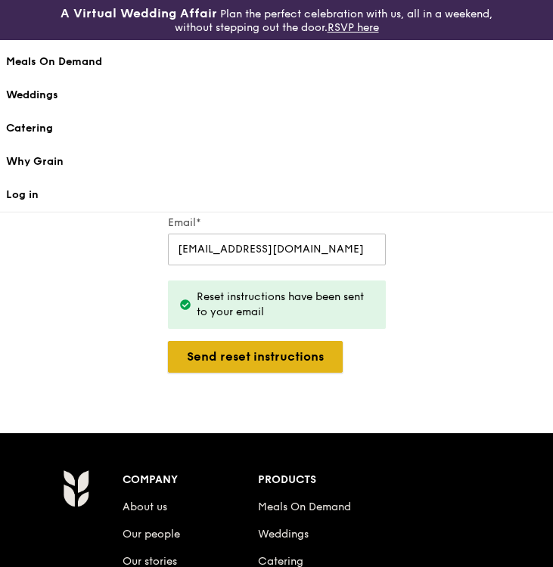
click at [205, 354] on button "Send reset instructions" at bounding box center [255, 357] width 175 height 32
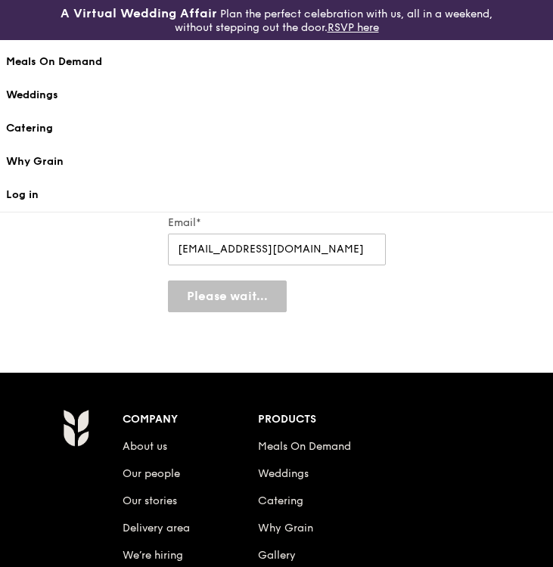
click at [30, 197] on link "Log in" at bounding box center [276, 194] width 540 height 33
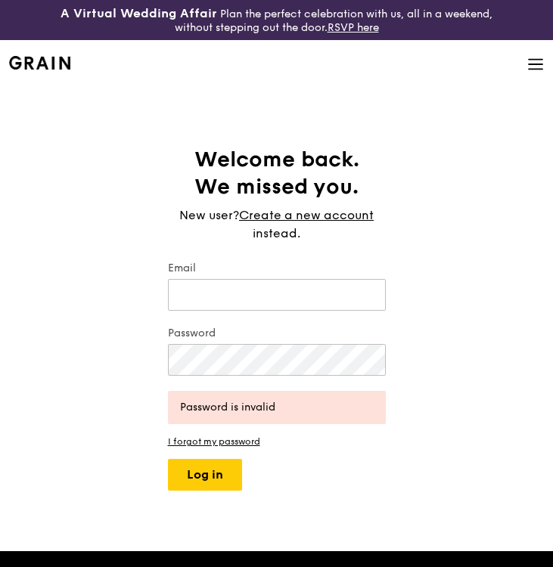
click at [39, 63] on img at bounding box center [39, 63] width 61 height 14
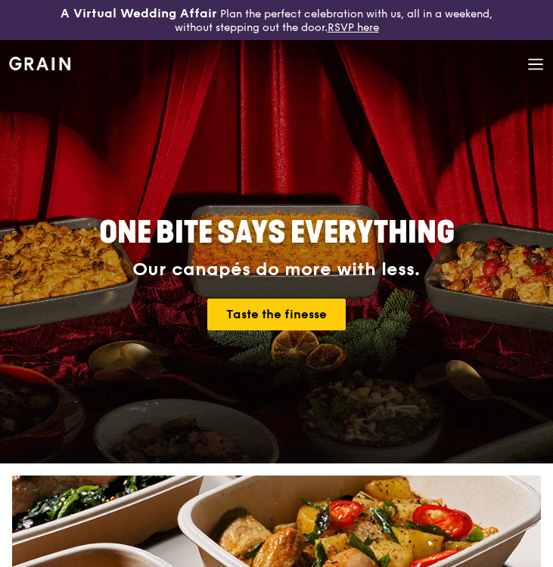
click at [531, 64] on icon at bounding box center [535, 64] width 14 height 0
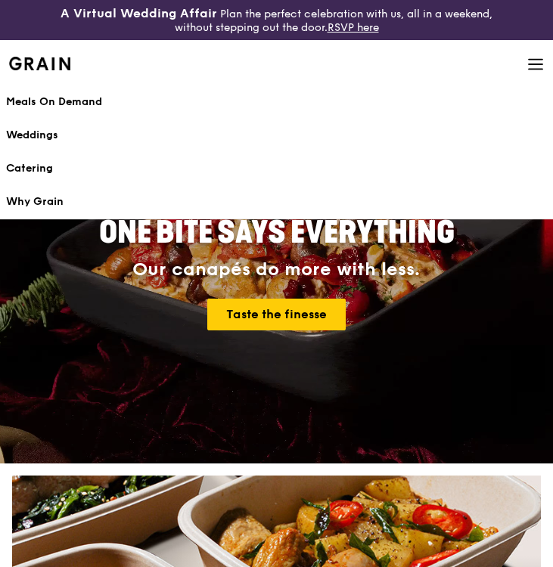
click at [447, 93] on link "Meals On Demand" at bounding box center [276, 101] width 540 height 33
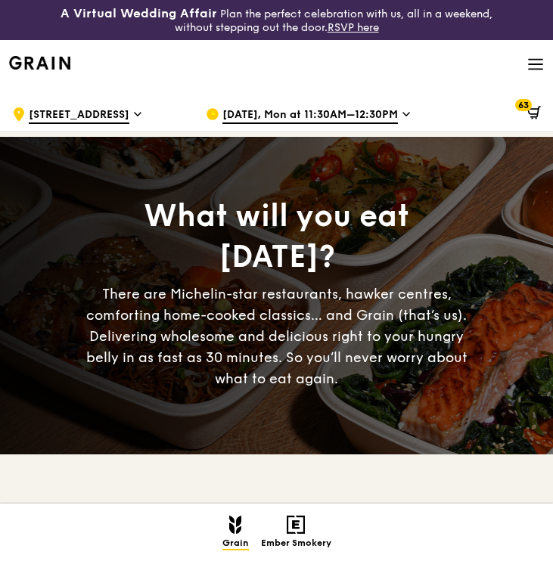
click at [528, 110] on icon at bounding box center [534, 113] width 14 height 14
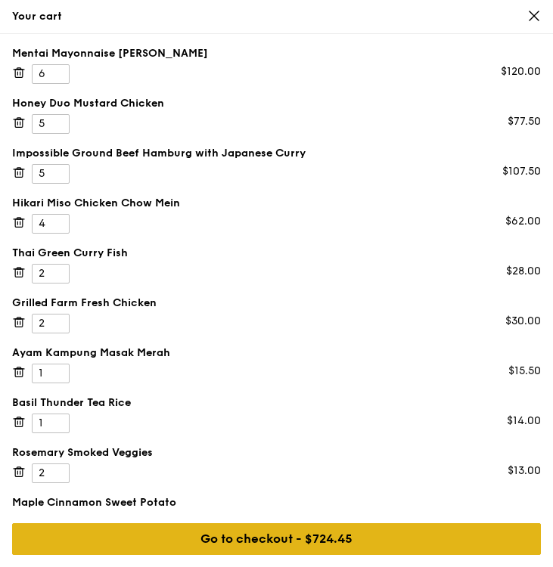
click at [264, 525] on div "Go to checkout - $724.45" at bounding box center [276, 539] width 528 height 32
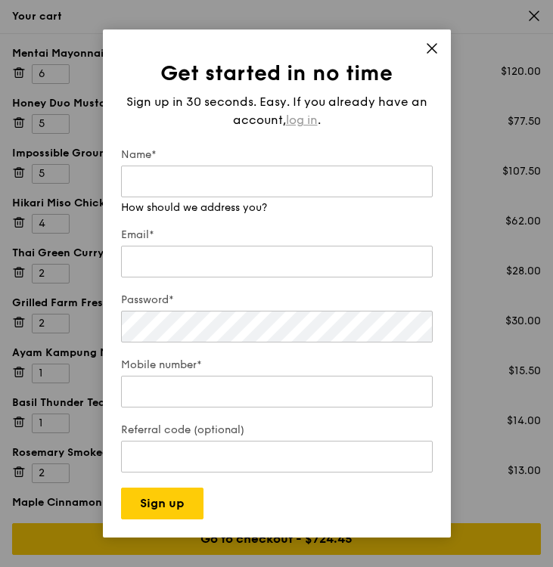
click at [305, 121] on span "log in" at bounding box center [302, 120] width 32 height 18
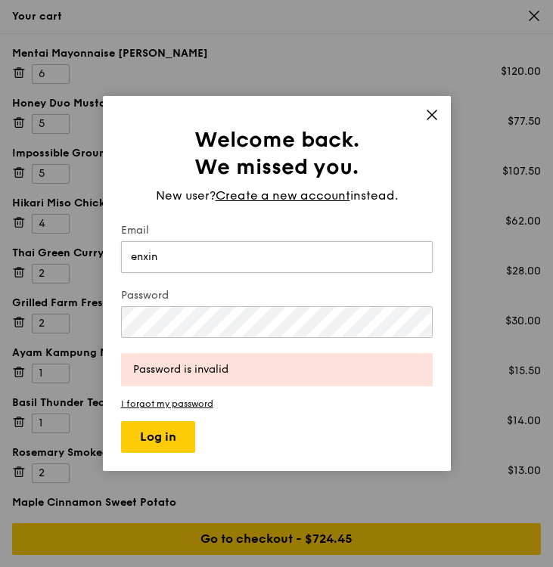
type input "enxin@thatmarketingguy.sg"
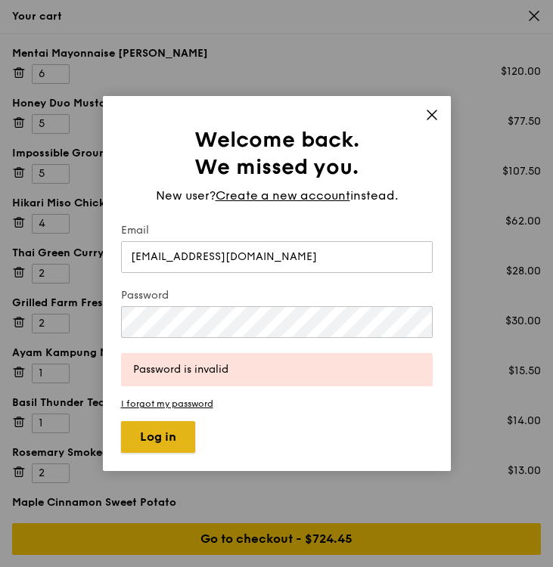
click at [171, 425] on button "Log in" at bounding box center [158, 437] width 74 height 32
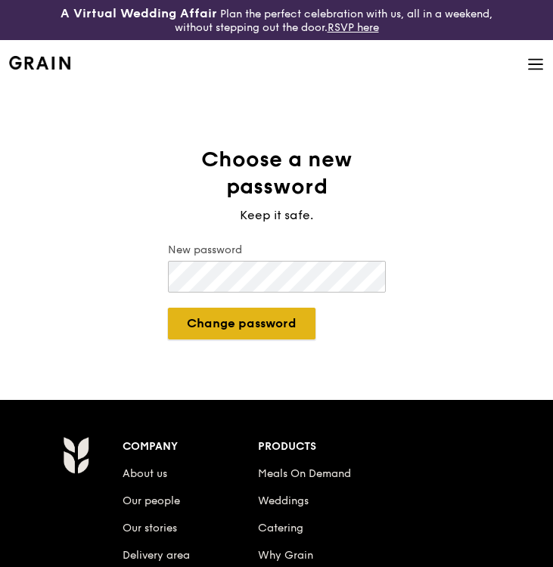
click at [185, 319] on button "Change password" at bounding box center [241, 324] width 147 height 32
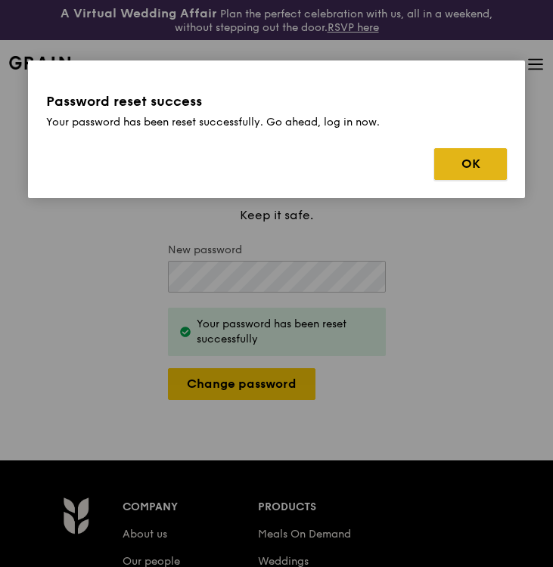
click at [479, 173] on button "OK" at bounding box center [470, 164] width 73 height 32
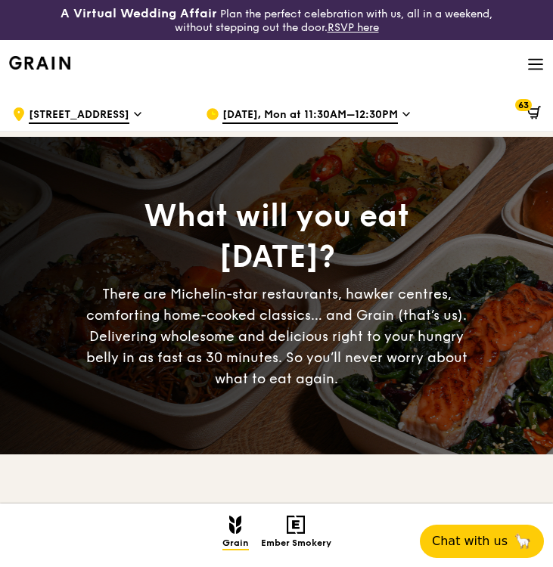
click at [525, 99] on span "63" at bounding box center [523, 105] width 17 height 12
click at [525, 111] on span at bounding box center [531, 115] width 20 height 30
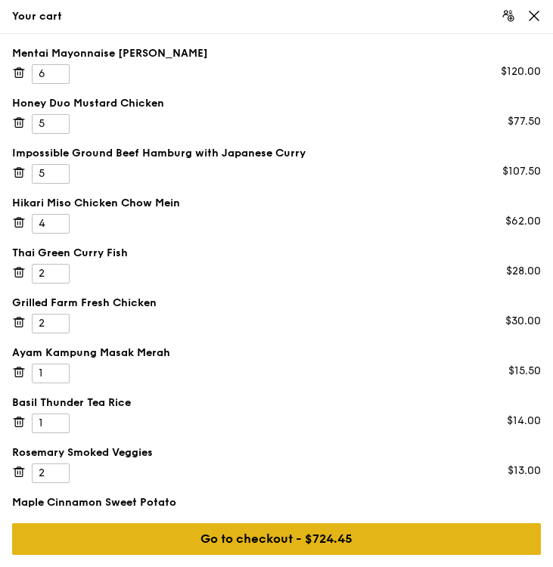
click at [225, 546] on div "Go to checkout - $724.45" at bounding box center [276, 539] width 528 height 32
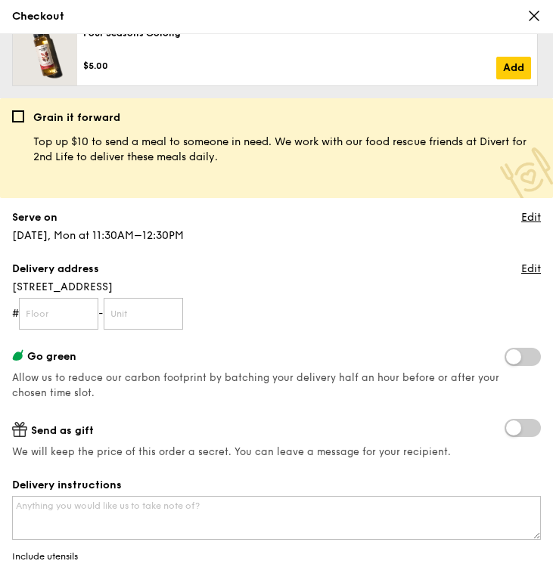
scroll to position [958, 0]
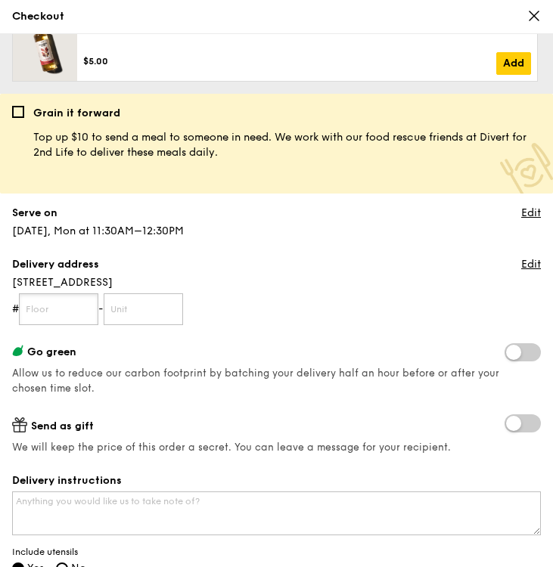
click at [64, 315] on input "text" at bounding box center [58, 309] width 79 height 32
type input "05"
type input "11"
click at [196, 376] on span "Allow us to reduce our carbon footprint by batching your delivery half an hour …" at bounding box center [255, 380] width 487 height 27
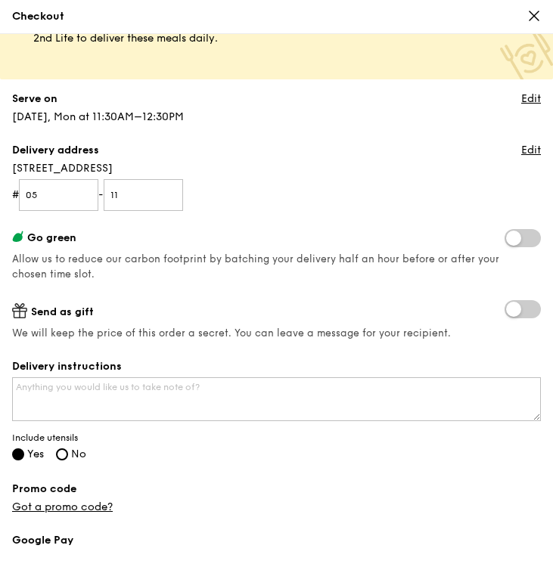
scroll to position [1076, 0]
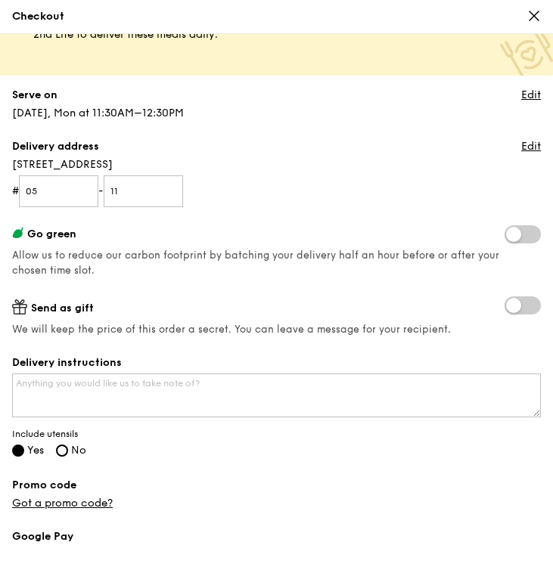
click at [523, 237] on span at bounding box center [522, 234] width 36 height 18
click at [507, 236] on input "checkbox" at bounding box center [507, 236] width 0 height 0
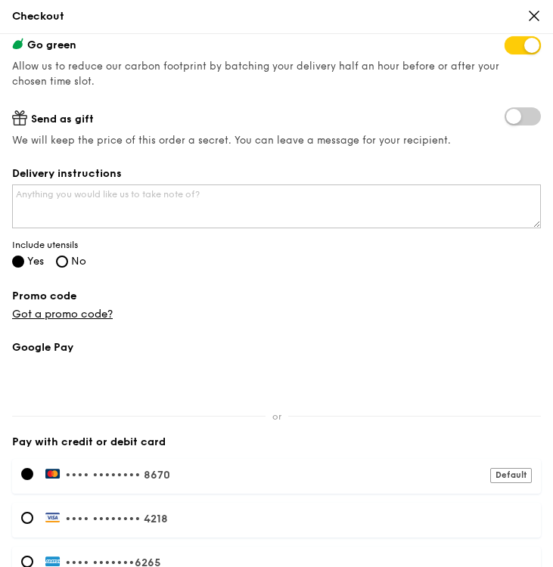
scroll to position [1268, 0]
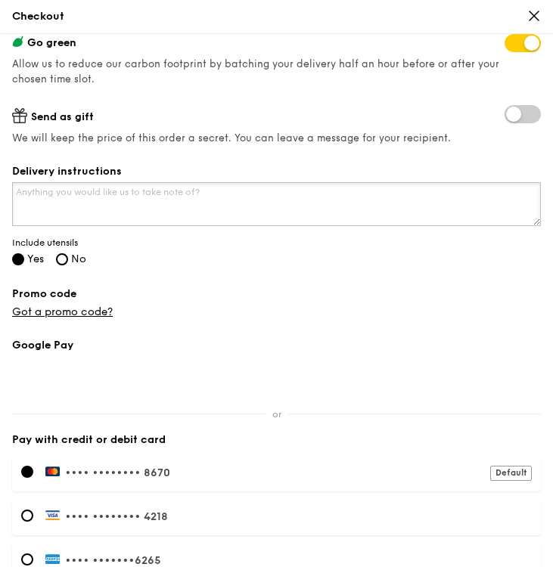
click at [205, 215] on textarea "Delivery instructions" at bounding box center [276, 204] width 528 height 44
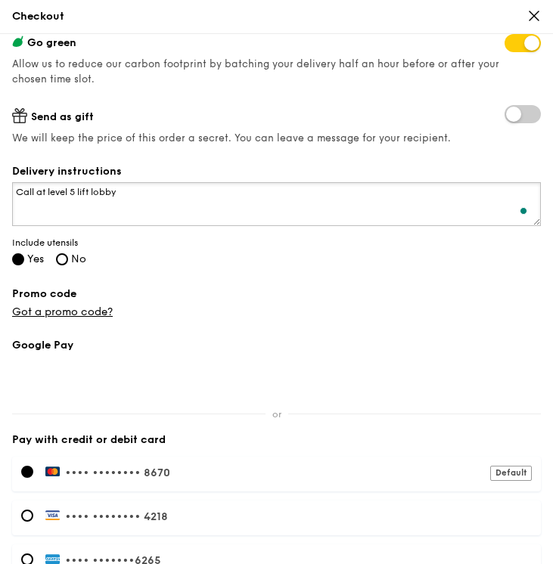
type textarea "Call at level 5 lift lobby"
click at [181, 316] on div "Promo code Got a promo code?" at bounding box center [276, 302] width 528 height 33
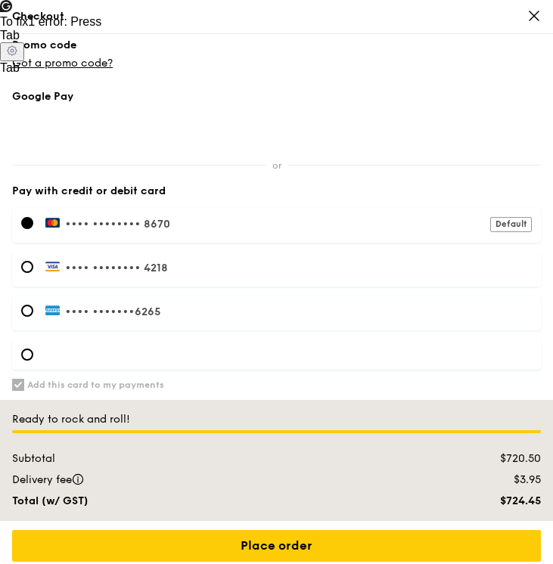
scroll to position [1524, 0]
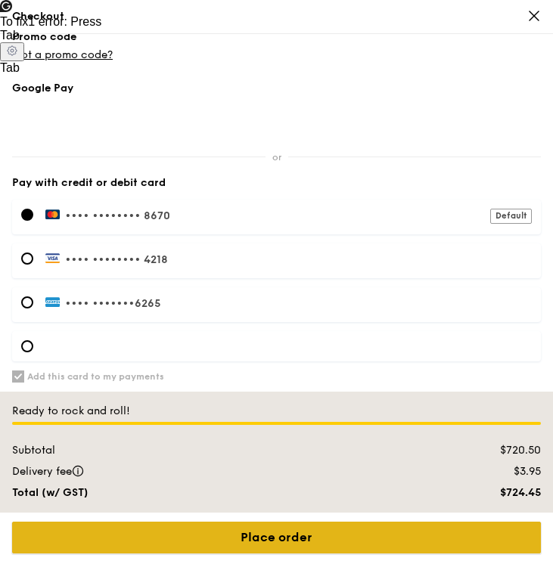
click at [289, 537] on input "Place order" at bounding box center [276, 538] width 528 height 32
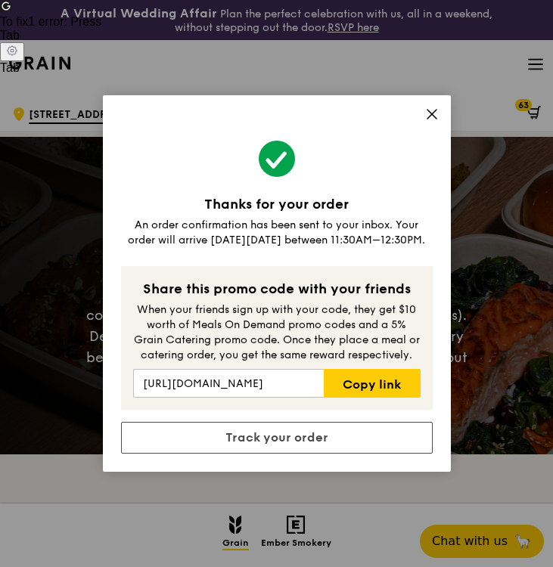
click at [434, 115] on icon at bounding box center [432, 114] width 14 height 14
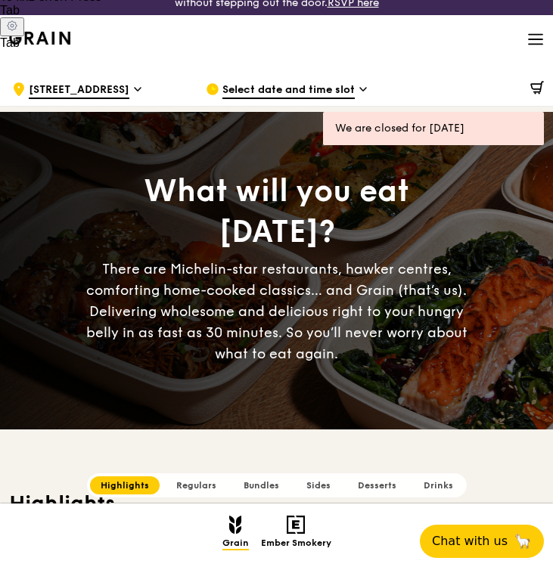
scroll to position [0, 0]
